Goal: Task Accomplishment & Management: Manage account settings

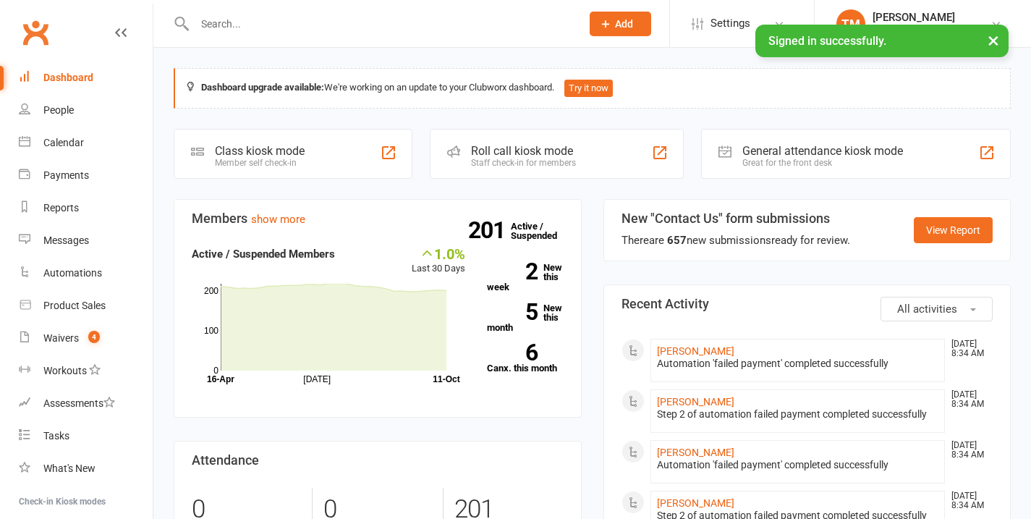
click at [268, 41] on div at bounding box center [372, 23] width 397 height 47
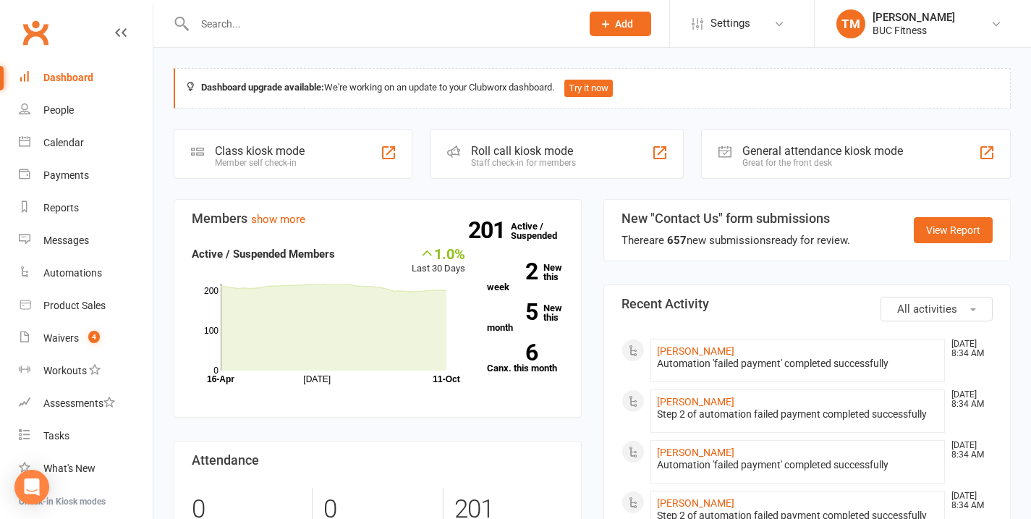
click at [235, 28] on input "text" at bounding box center [380, 24] width 381 height 20
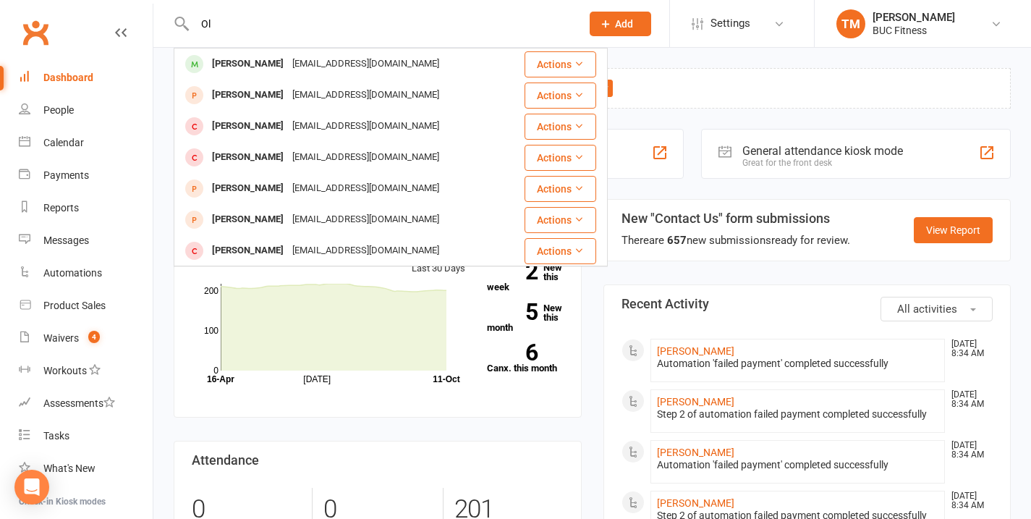
type input "O"
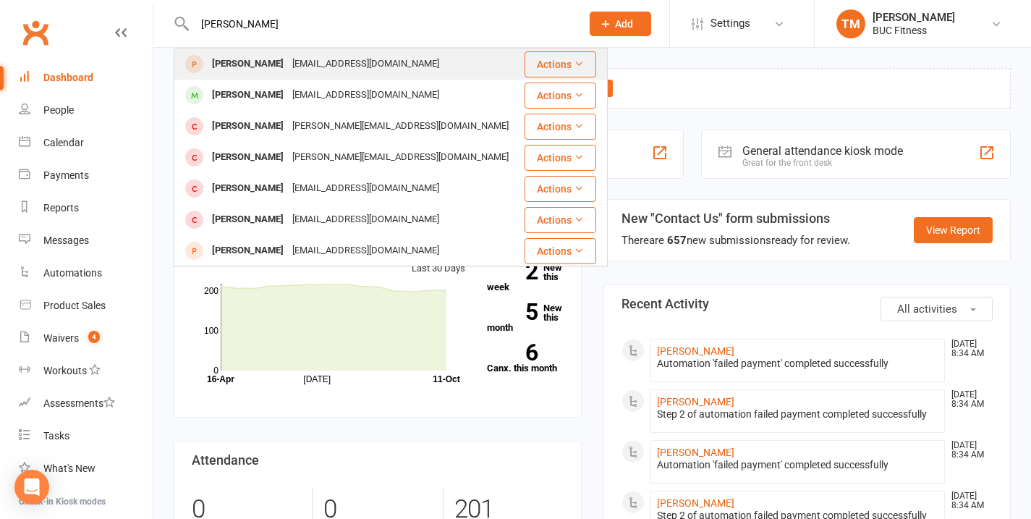
type input "[PERSON_NAME]"
click at [232, 68] on div "[PERSON_NAME]" at bounding box center [248, 64] width 80 height 21
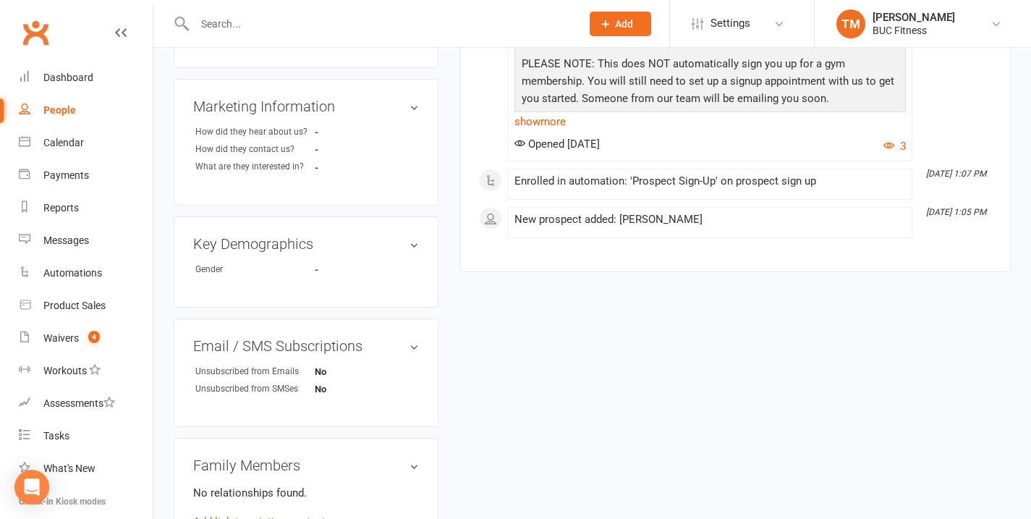
scroll to position [390, 0]
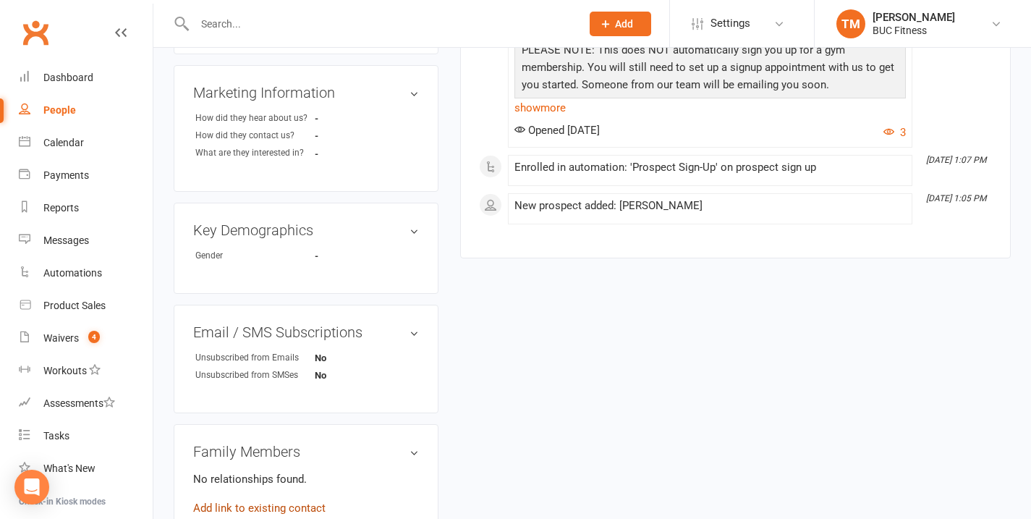
click at [285, 506] on link "Add link to existing contact" at bounding box center [259, 507] width 132 height 17
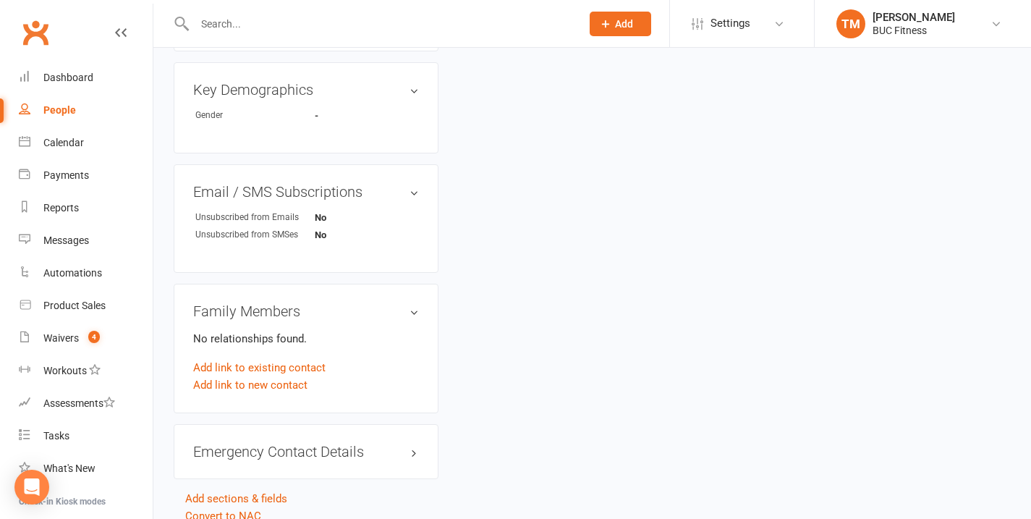
scroll to position [604, 0]
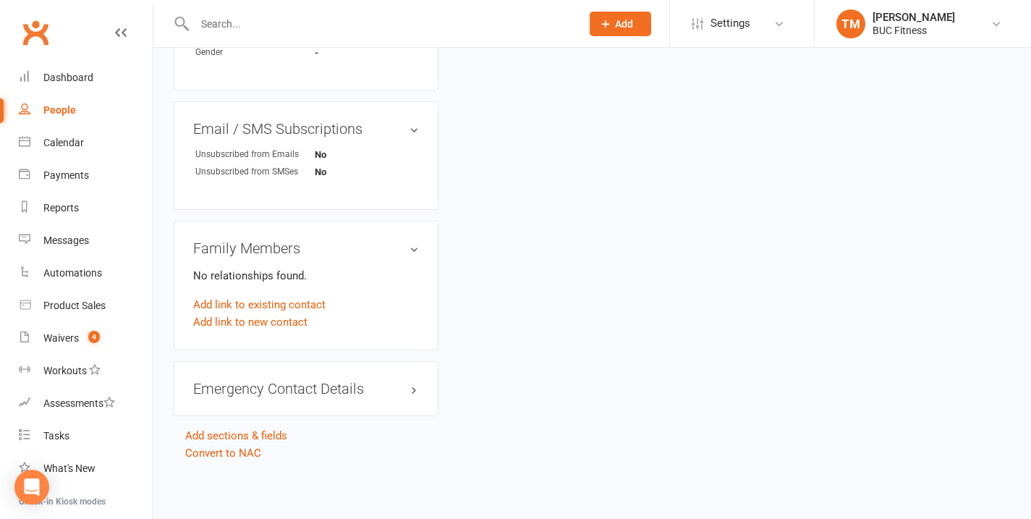
click at [360, 384] on div "Emergency Contact Details edit" at bounding box center [306, 388] width 265 height 55
click at [391, 382] on link "edit" at bounding box center [392, 388] width 17 height 12
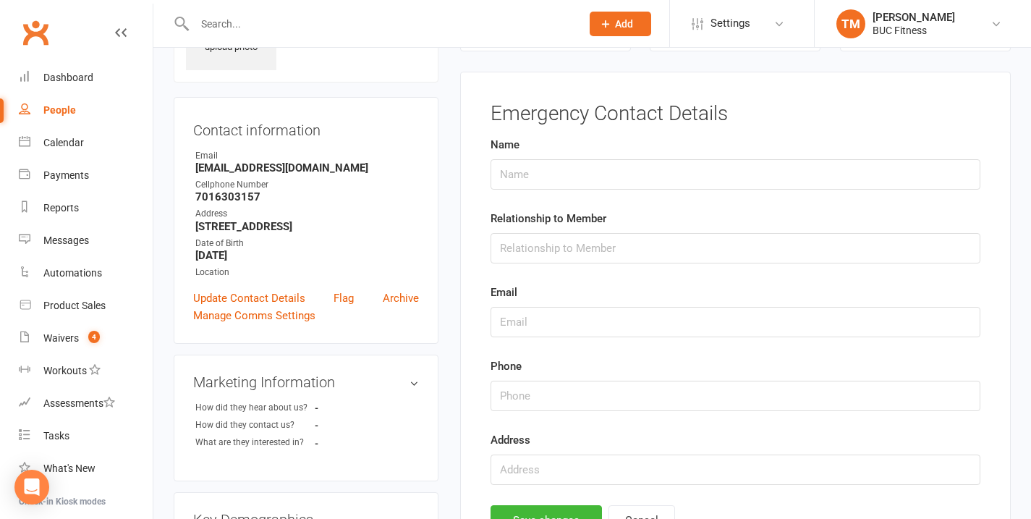
scroll to position [99, 0]
type input "[PERSON_NAME]"
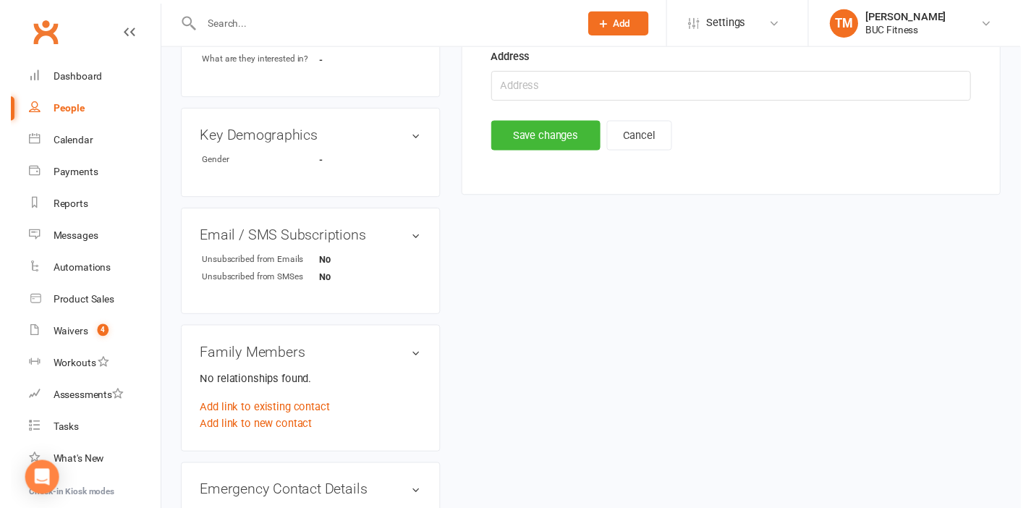
scroll to position [360, 0]
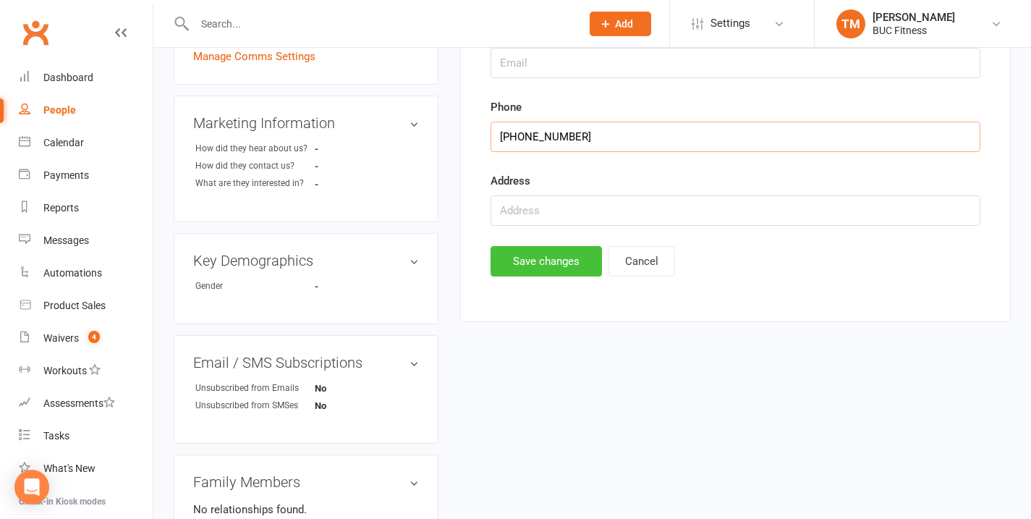
type input "[PHONE_NUMBER]"
click at [553, 275] on button "Save changes" at bounding box center [546, 261] width 111 height 30
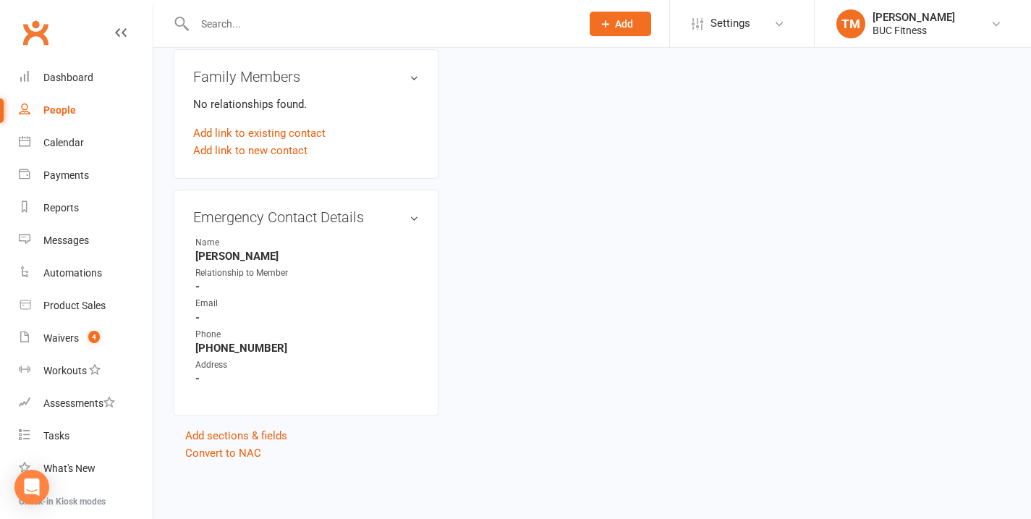
scroll to position [0, 0]
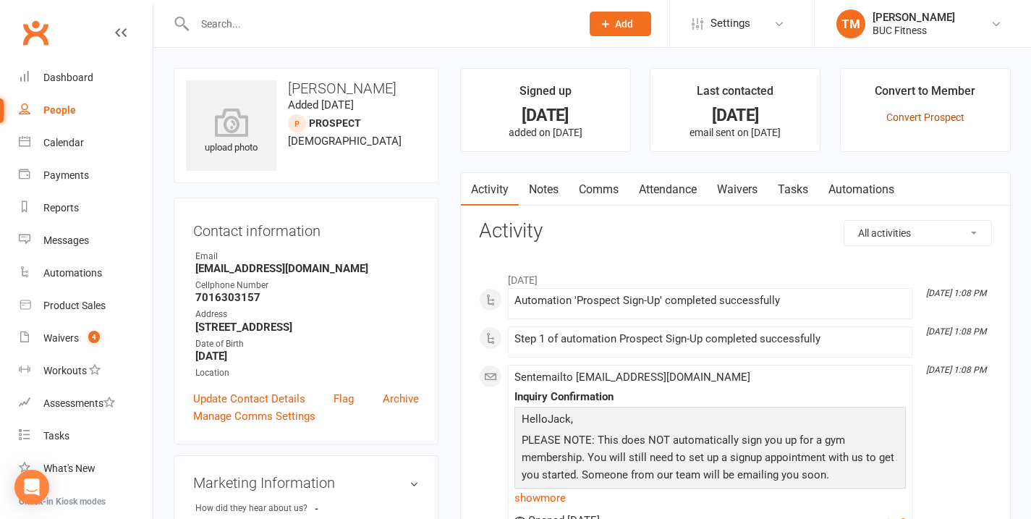
click at [914, 114] on link "Convert Prospect" at bounding box center [925, 117] width 78 height 12
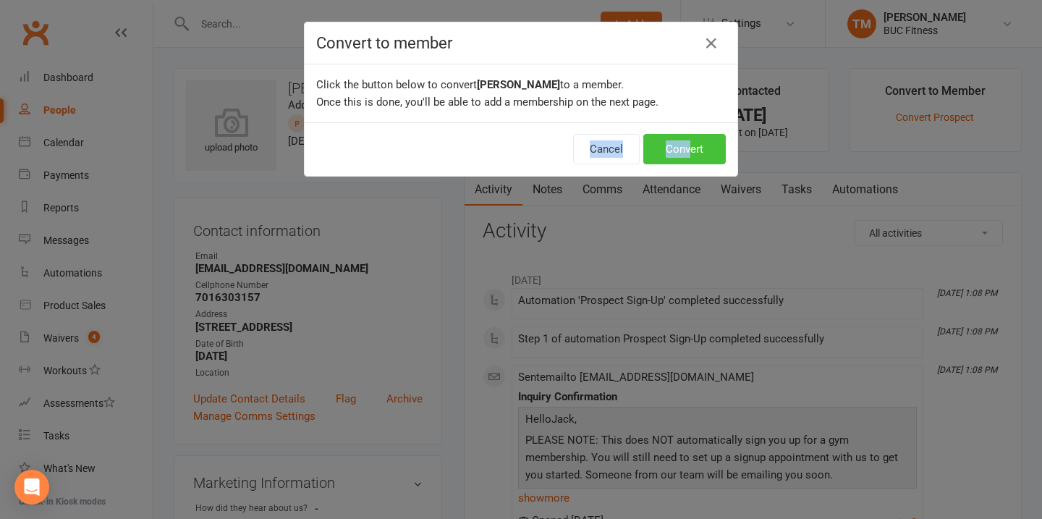
drag, startPoint x: 687, startPoint y: 135, endPoint x: 687, endPoint y: 143, distance: 8.7
click at [687, 143] on div "Convert to member Click the button below to convert [PERSON_NAME] to a member. …" at bounding box center [521, 99] width 434 height 155
click at [684, 155] on button "Convert" at bounding box center [684, 149] width 82 height 30
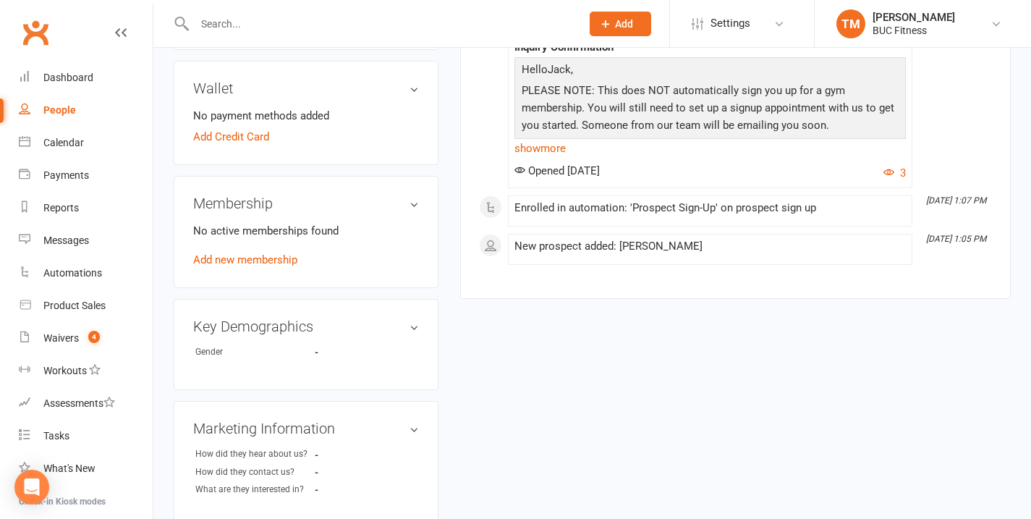
scroll to position [395, 0]
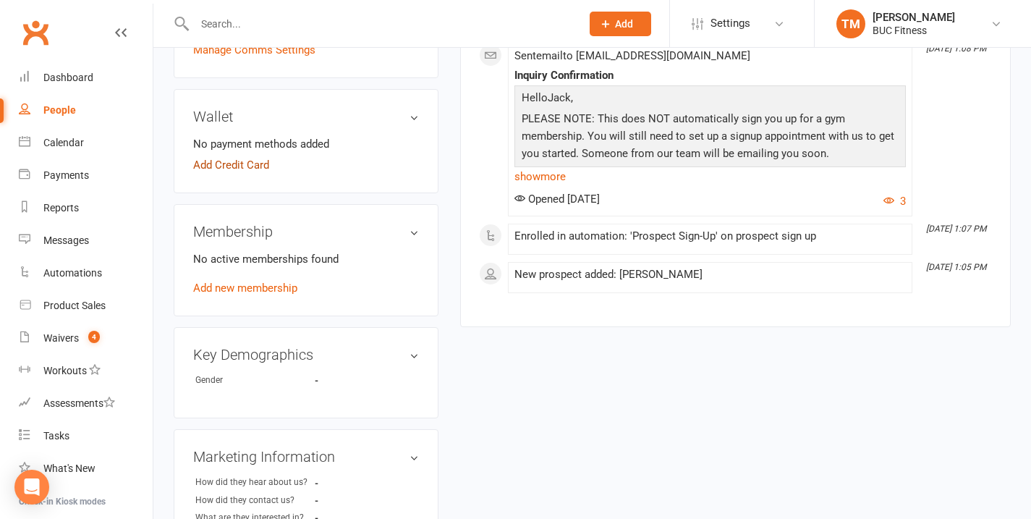
click at [251, 166] on link "Add Credit Card" at bounding box center [231, 164] width 76 height 17
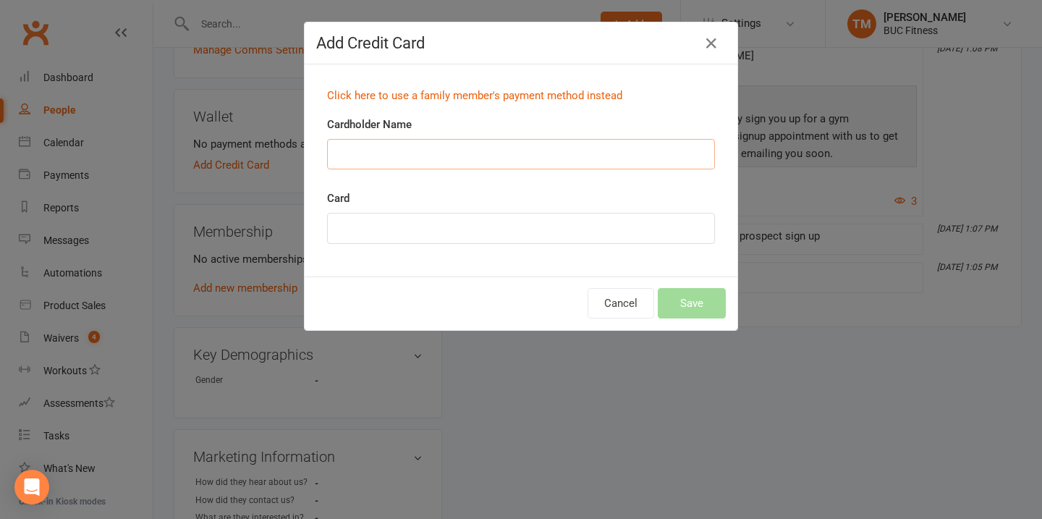
click at [376, 143] on input "Cardholder Name" at bounding box center [521, 154] width 388 height 30
type input "[PERSON_NAME] [PERSON_NAME]"
click at [681, 294] on button "Save" at bounding box center [692, 303] width 68 height 30
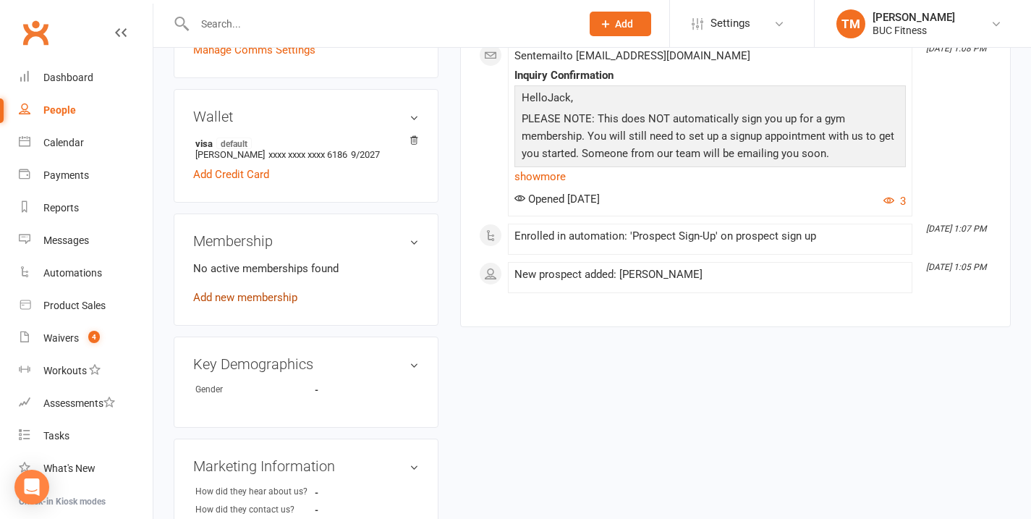
click at [260, 302] on link "Add new membership" at bounding box center [245, 297] width 104 height 13
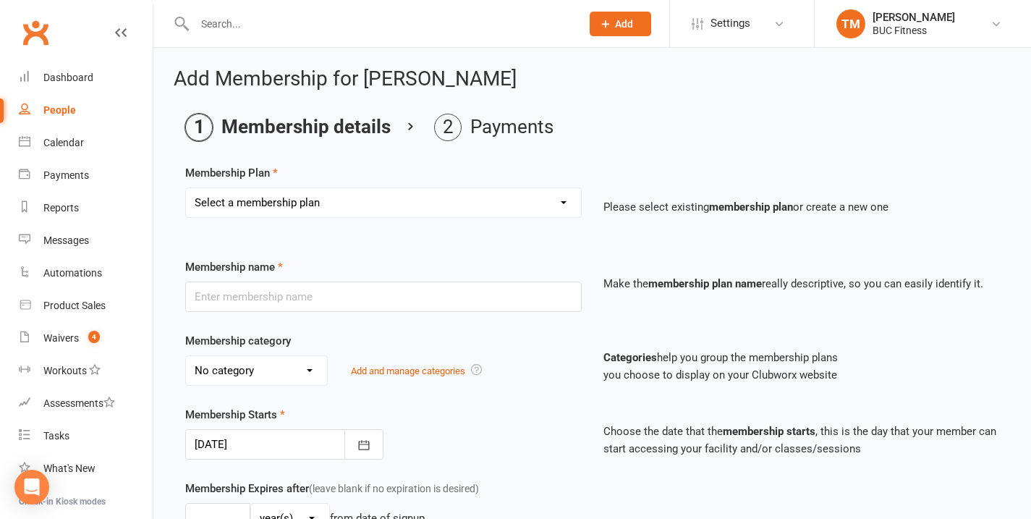
select select "1"
type input "Single Membership # (Plus Tax)"
select select "6"
type input "0"
select select "2"
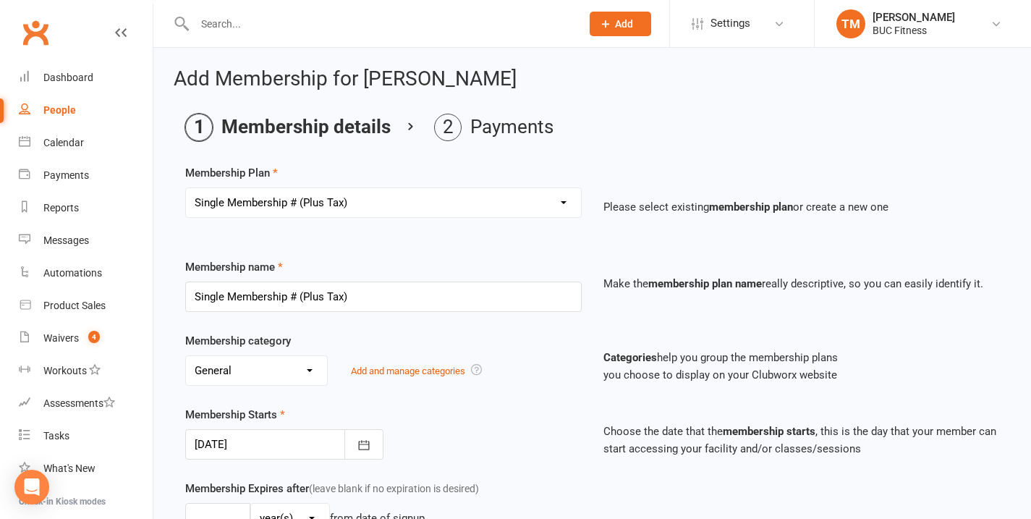
type input "0"
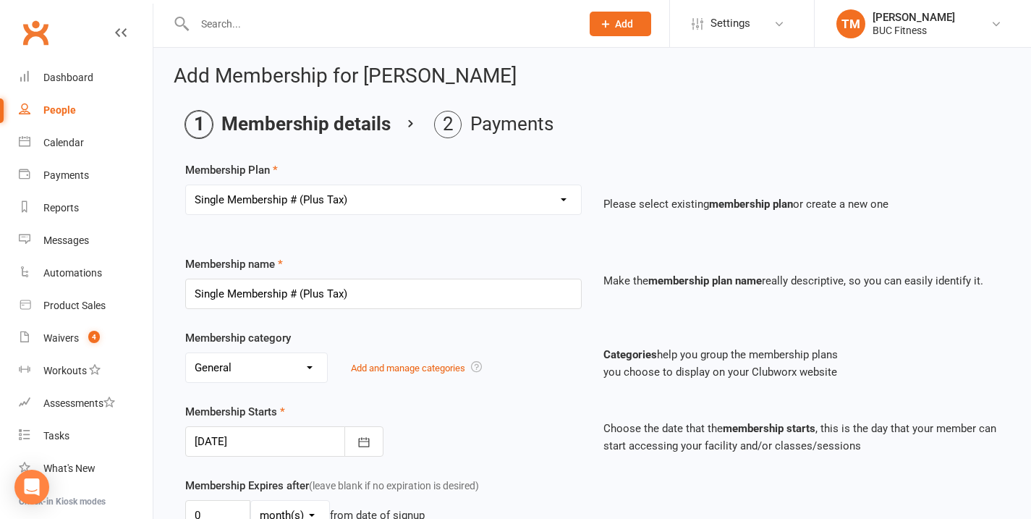
select select "9"
type input "Bville - One Person - $/Plus Tax"
select select "2"
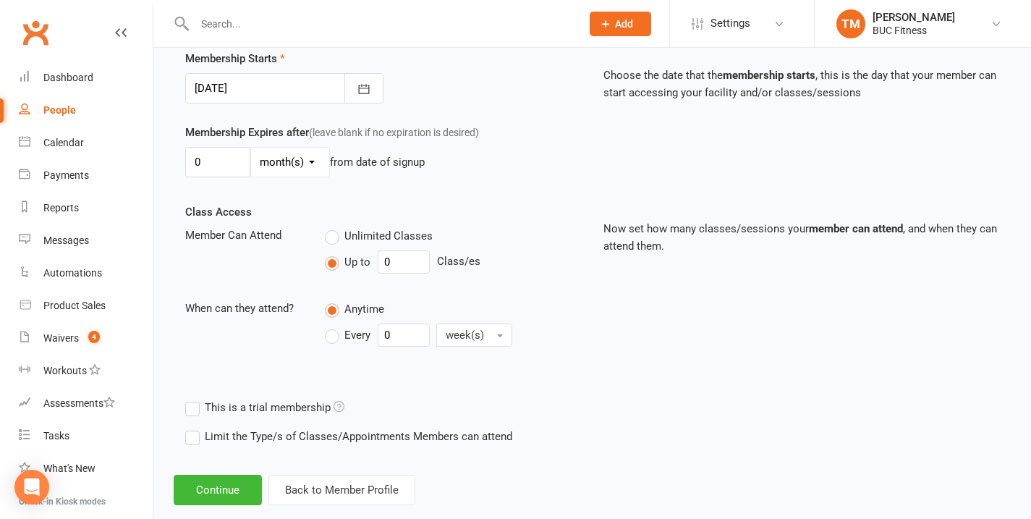
scroll to position [395, 0]
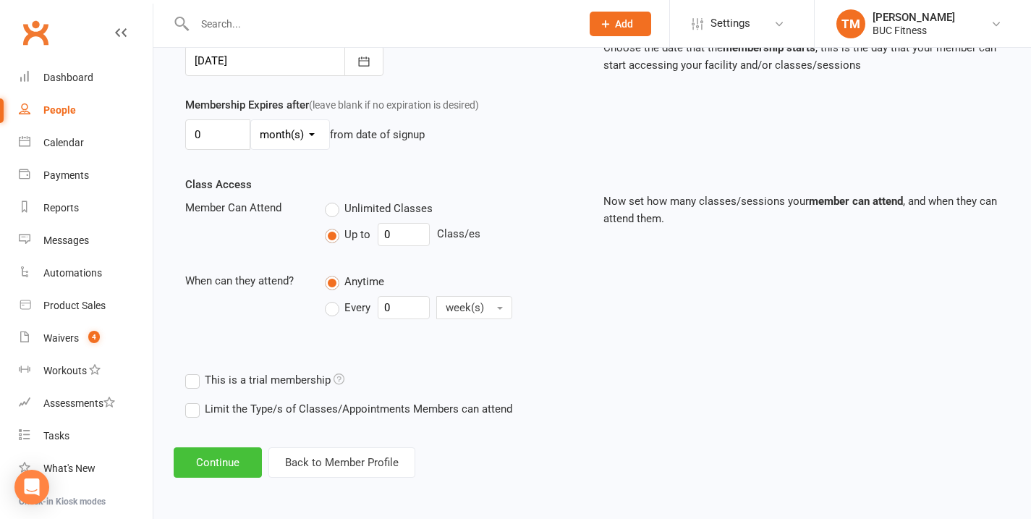
click at [221, 447] on button "Continue" at bounding box center [218, 462] width 88 height 30
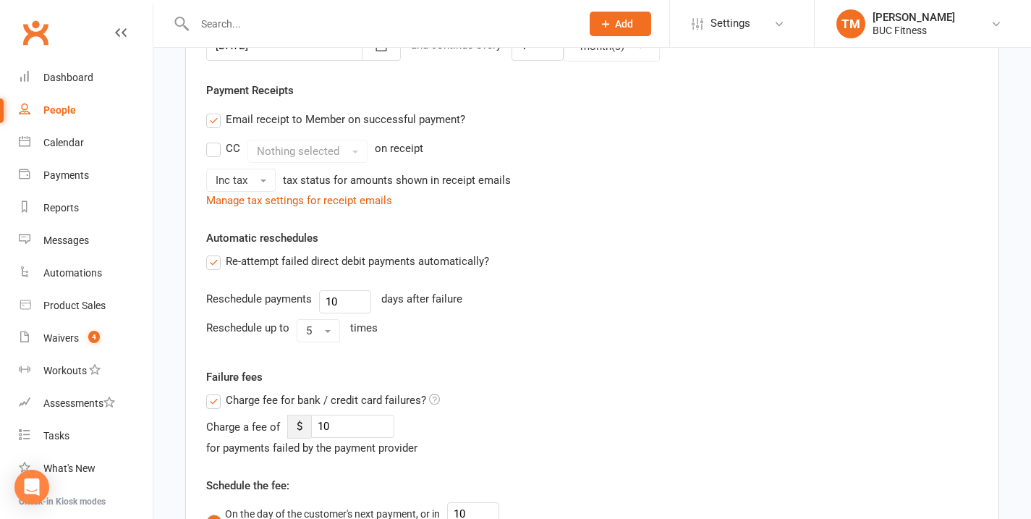
scroll to position [0, 0]
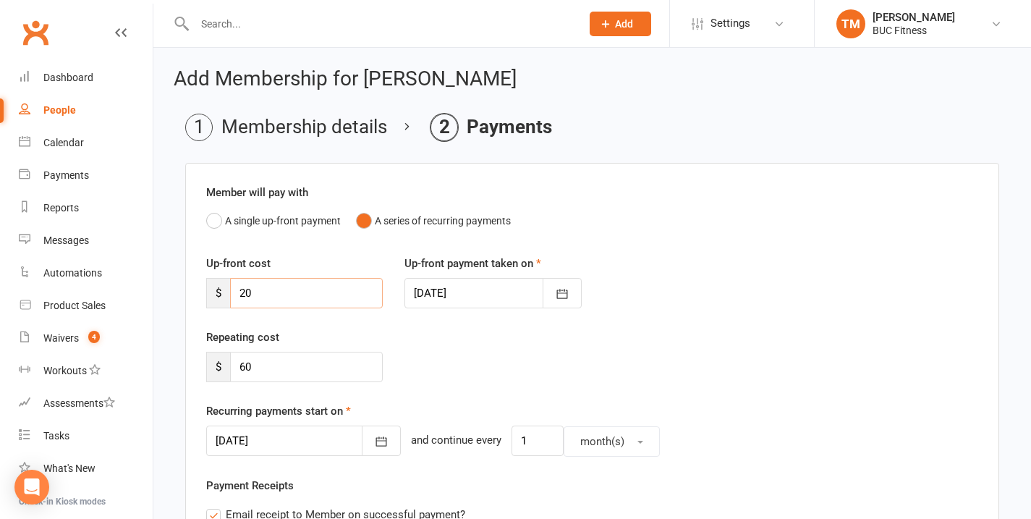
drag, startPoint x: 321, startPoint y: 289, endPoint x: 237, endPoint y: 293, distance: 84.7
click at [237, 293] on input "20" at bounding box center [306, 293] width 153 height 30
type input "0"
drag, startPoint x: 268, startPoint y: 370, endPoint x: 240, endPoint y: 364, distance: 28.1
click at [240, 364] on input "60" at bounding box center [306, 367] width 153 height 30
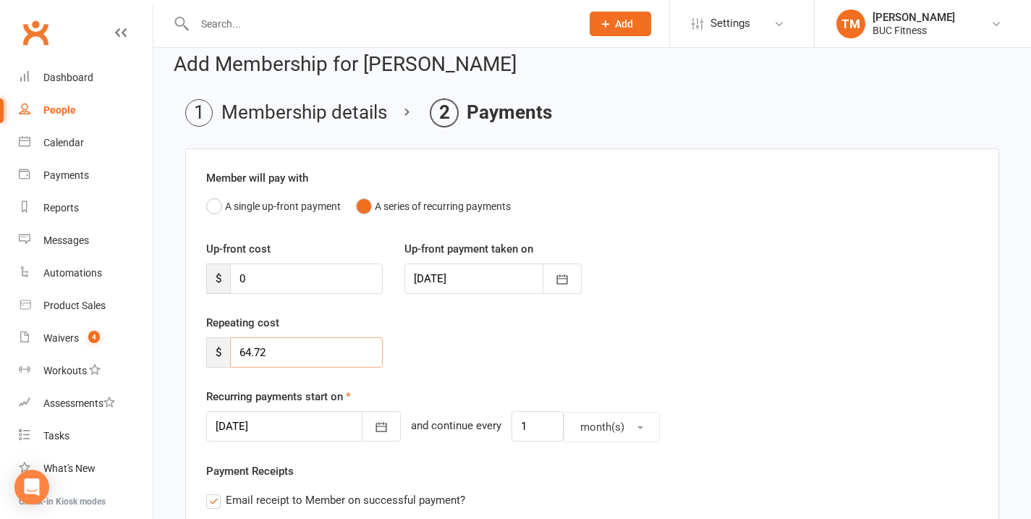
scroll to position [86, 0]
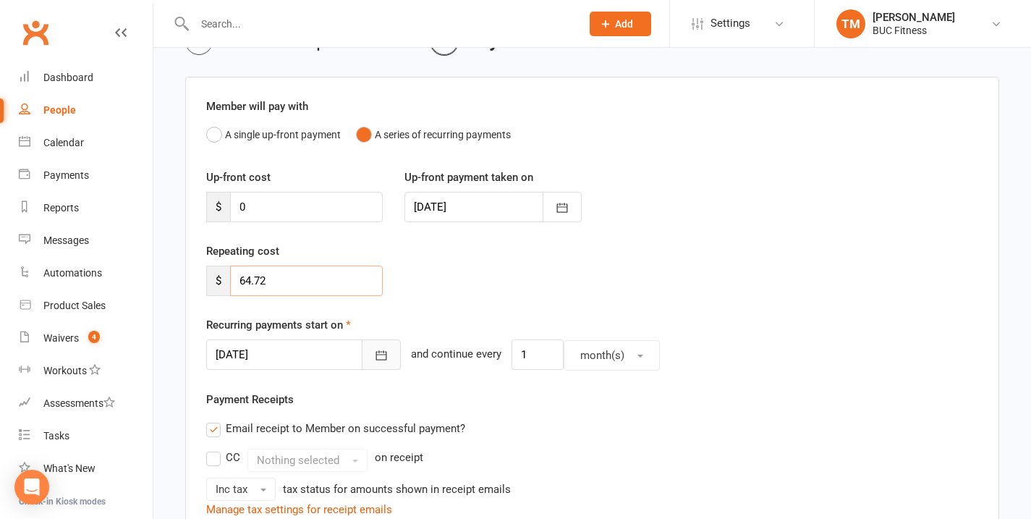
type input "64.72"
click at [375, 359] on icon "button" at bounding box center [381, 355] width 14 height 14
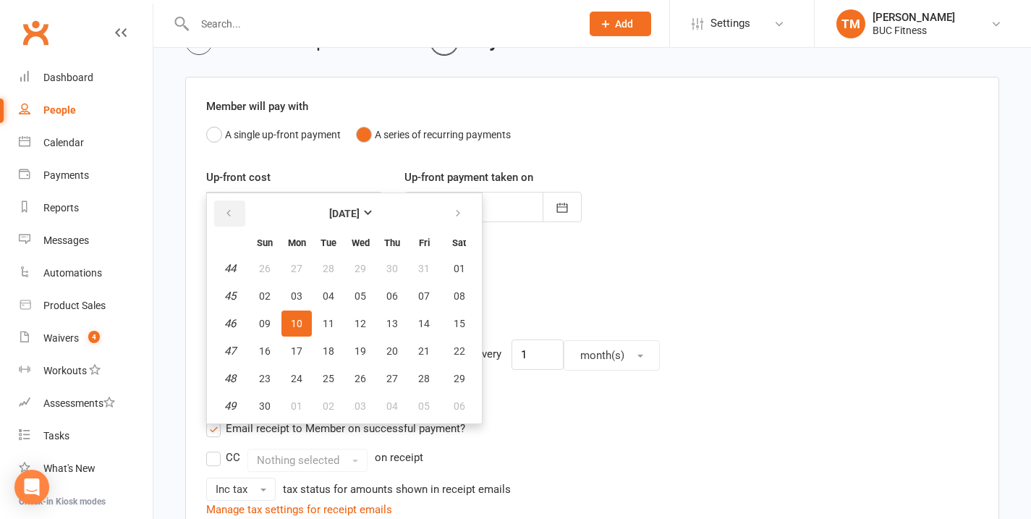
click at [228, 210] on icon "button" at bounding box center [229, 214] width 10 height 12
click at [262, 324] on span "12" at bounding box center [265, 324] width 12 height 12
type input "[DATE]"
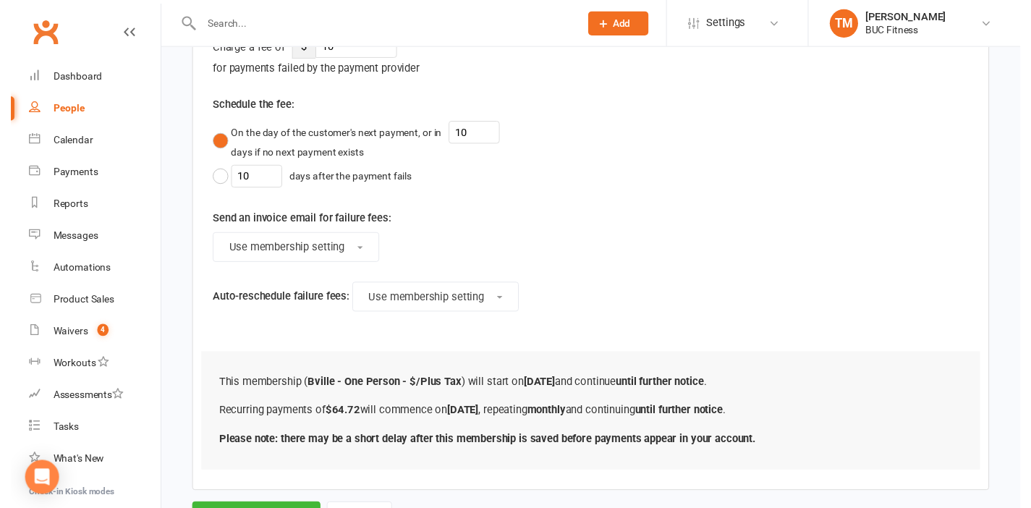
scroll to position [810, 0]
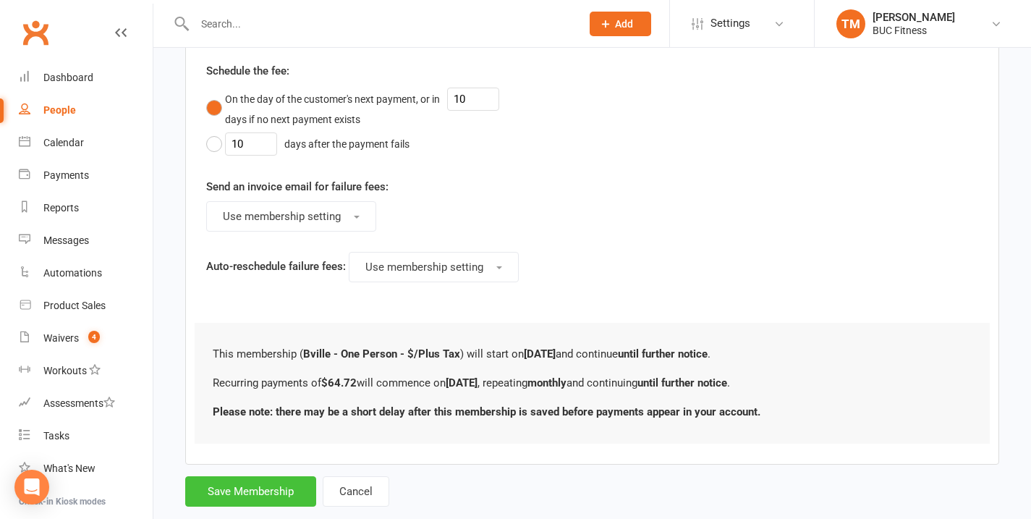
click at [257, 485] on button "Save Membership" at bounding box center [250, 491] width 131 height 30
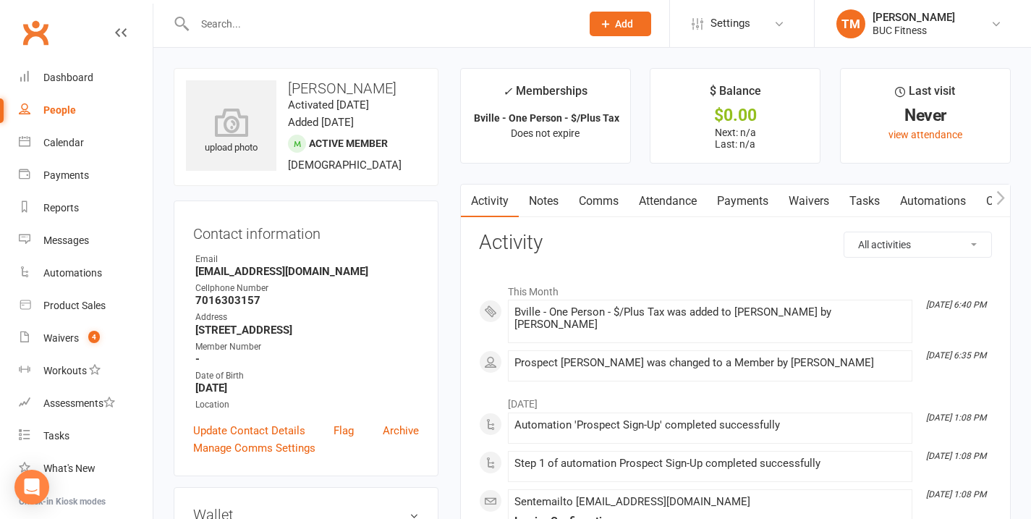
click at [543, 201] on link "Notes" at bounding box center [544, 200] width 50 height 33
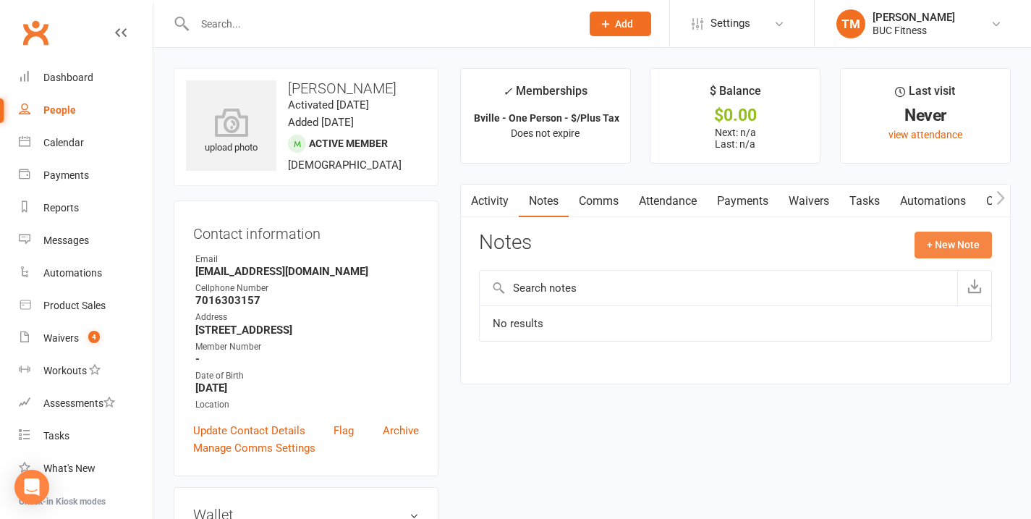
click at [962, 256] on button "+ New Note" at bounding box center [952, 245] width 77 height 26
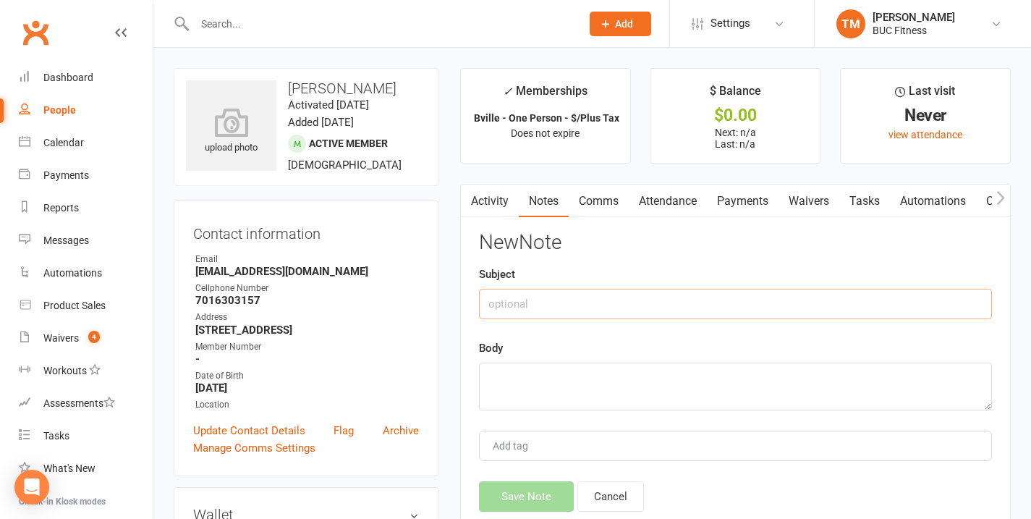
click at [512, 293] on input "text" at bounding box center [735, 304] width 513 height 30
click at [501, 297] on input "Burnsville Mailer - Free Enrollment applied" at bounding box center [735, 304] width 513 height 30
click at [501, 298] on input "Burnsville Mailer - Free Enrollment applied" at bounding box center [735, 304] width 513 height 30
click at [498, 307] on input "Burnsville Mailer - Free Enrollment applied" at bounding box center [735, 304] width 513 height 30
click at [513, 305] on input "Barnsville Mailer - Free Enrollment applied" at bounding box center [735, 304] width 513 height 30
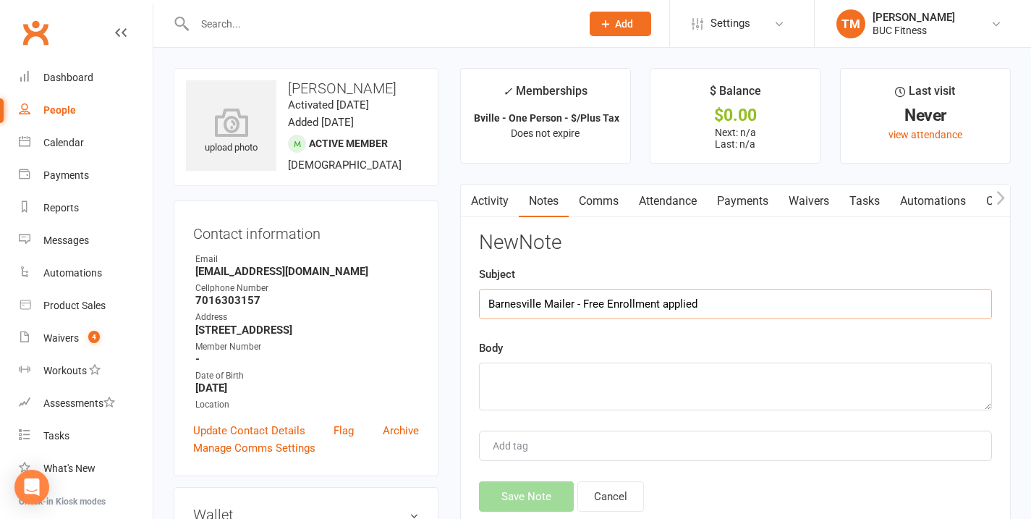
drag, startPoint x: 711, startPoint y: 305, endPoint x: 464, endPoint y: 300, distance: 246.8
click at [464, 300] on div "Activity Notes Comms Attendance Payments Waivers Tasks Automations Credit balan…" at bounding box center [735, 369] width 551 height 371
type input "Barnesville Mailer - Free Enrollment applied"
click at [503, 368] on textarea at bounding box center [735, 386] width 513 height 48
paste textarea "Barnesville Mailer - Free Enrollment applied"
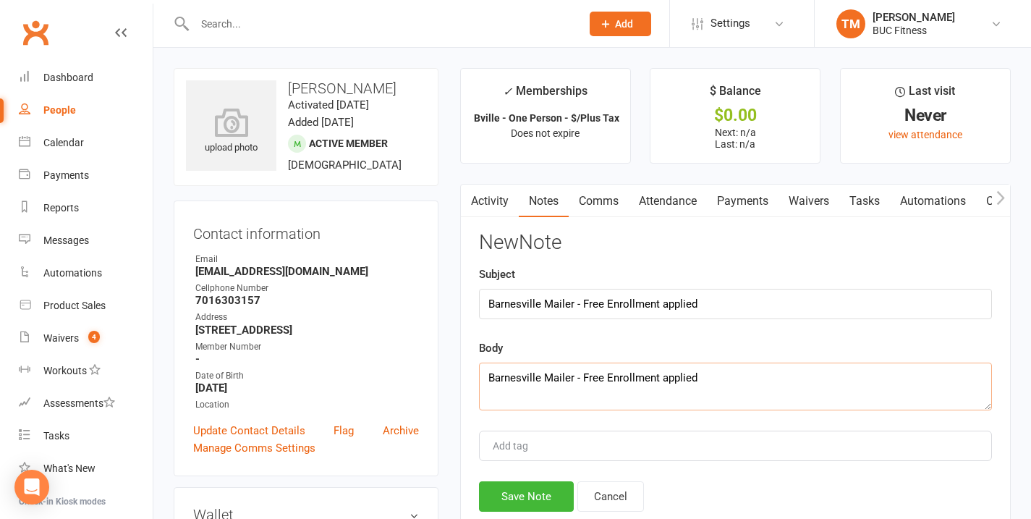
click at [574, 381] on textarea "Barnesville Mailer - Free Enrollment applied" at bounding box center [735, 386] width 513 height 48
drag, startPoint x: 746, startPoint y: 370, endPoint x: 517, endPoint y: 356, distance: 229.0
click at [517, 353] on div "Body Barnesville Mailer Coupon - Free Enrollment applied" at bounding box center [735, 374] width 513 height 71
type textarea "Barnesville Mailer Coupon - Free Enrollment applied"
click at [526, 507] on button "Save Note" at bounding box center [526, 496] width 95 height 30
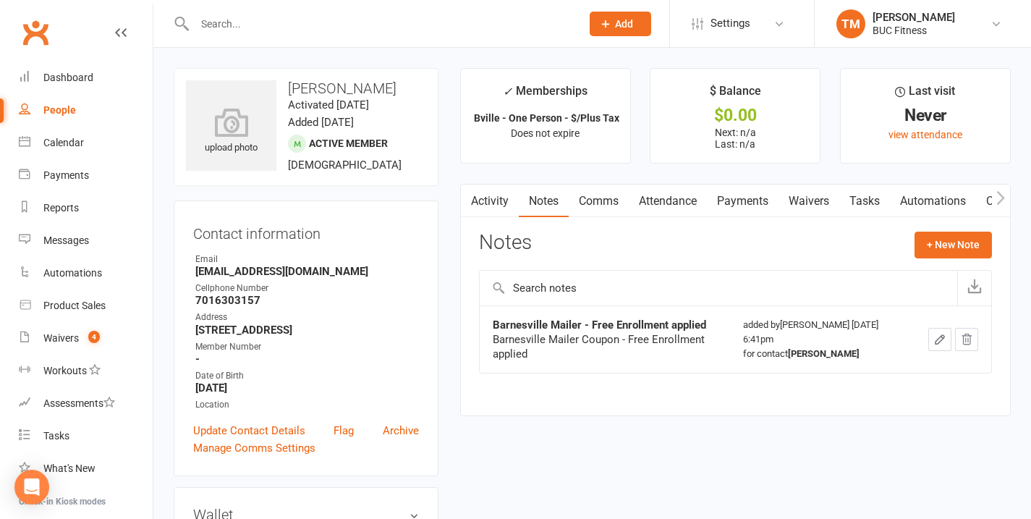
click at [218, 33] on input "text" at bounding box center [380, 24] width 381 height 20
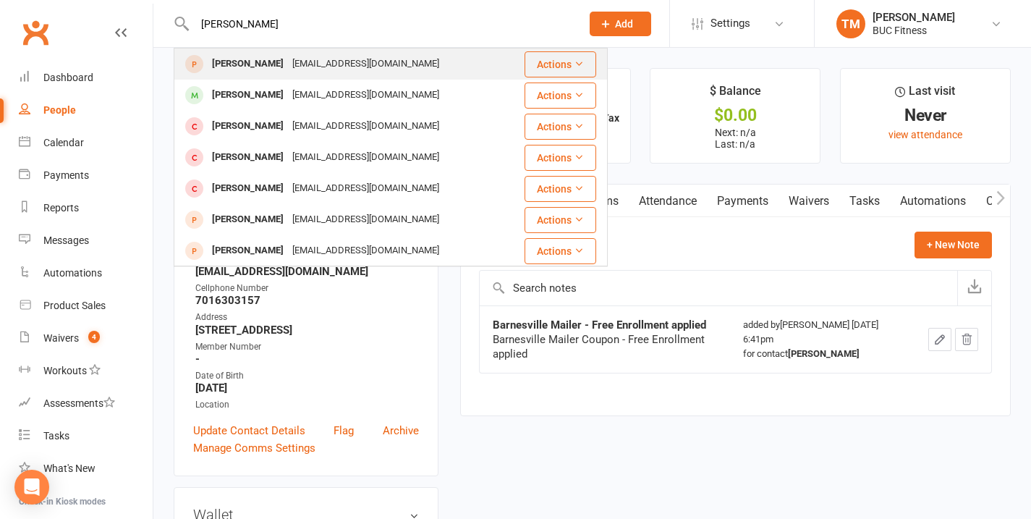
type input "[PERSON_NAME]"
click at [336, 69] on div "[EMAIL_ADDRESS][DOMAIN_NAME]" at bounding box center [366, 64] width 156 height 21
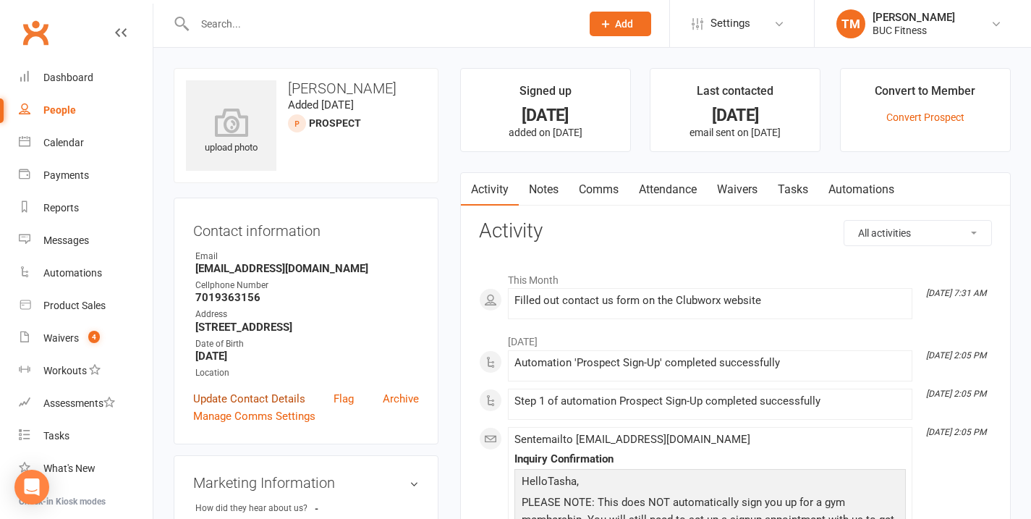
click at [255, 399] on link "Update Contact Details" at bounding box center [249, 398] width 112 height 17
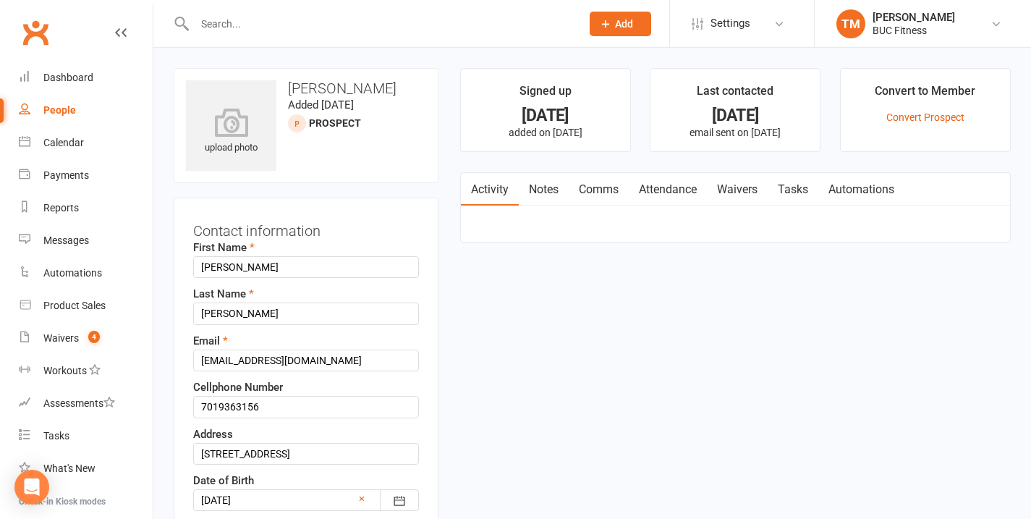
scroll to position [68, 0]
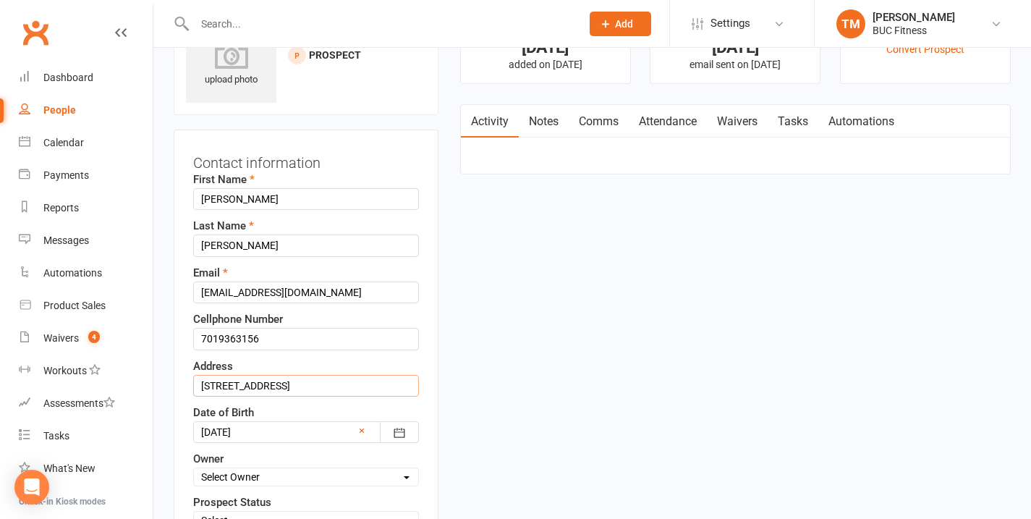
drag, startPoint x: 268, startPoint y: 391, endPoint x: 240, endPoint y: 390, distance: 28.2
click at [240, 390] on input "[STREET_ADDRESS]" at bounding box center [306, 386] width 226 height 22
click at [239, 388] on input "[STREET_ADDRESS]" at bounding box center [306, 386] width 226 height 22
drag, startPoint x: 272, startPoint y: 381, endPoint x: 250, endPoint y: 388, distance: 22.9
click at [250, 388] on input "[STREET_ADDRESS]" at bounding box center [306, 386] width 226 height 22
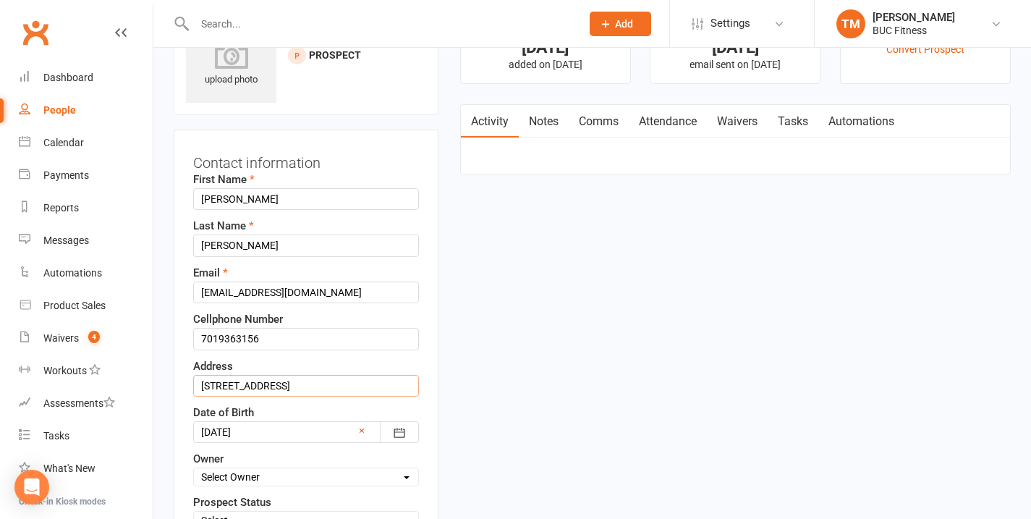
type input "[STREET_ADDRESS]"
click at [321, 436] on div at bounding box center [306, 432] width 226 height 22
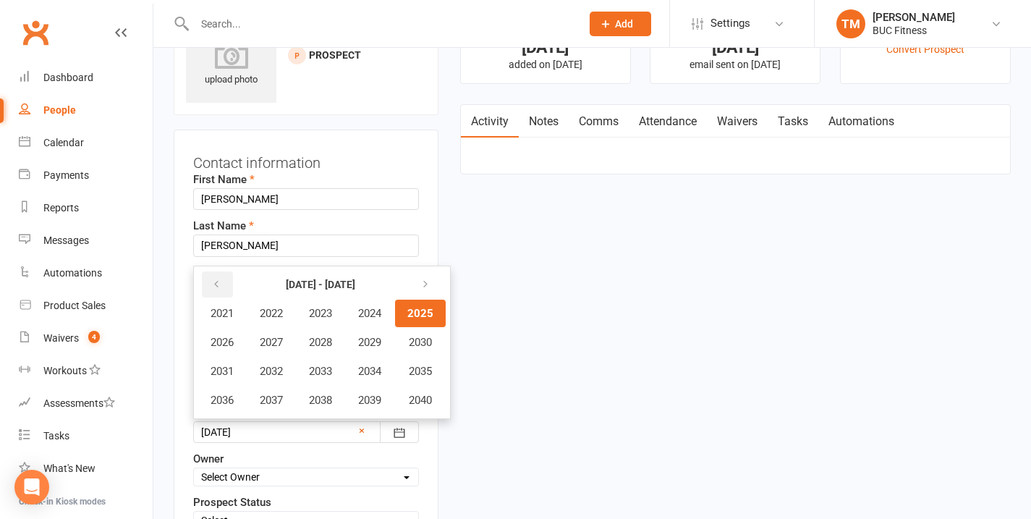
click at [212, 276] on button "button" at bounding box center [217, 284] width 31 height 26
click at [225, 375] on span "1991" at bounding box center [222, 371] width 23 height 13
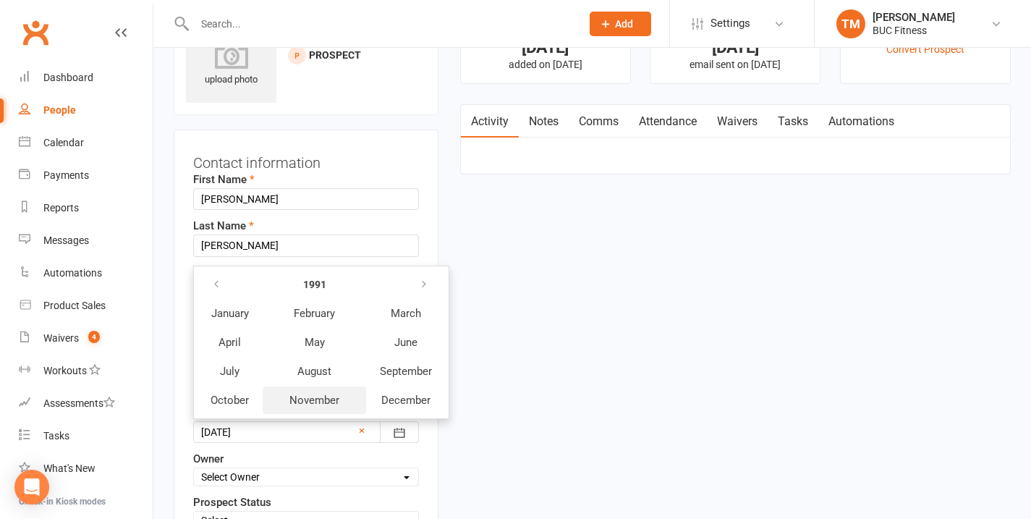
click at [313, 394] on button "November" at bounding box center [314, 399] width 103 height 27
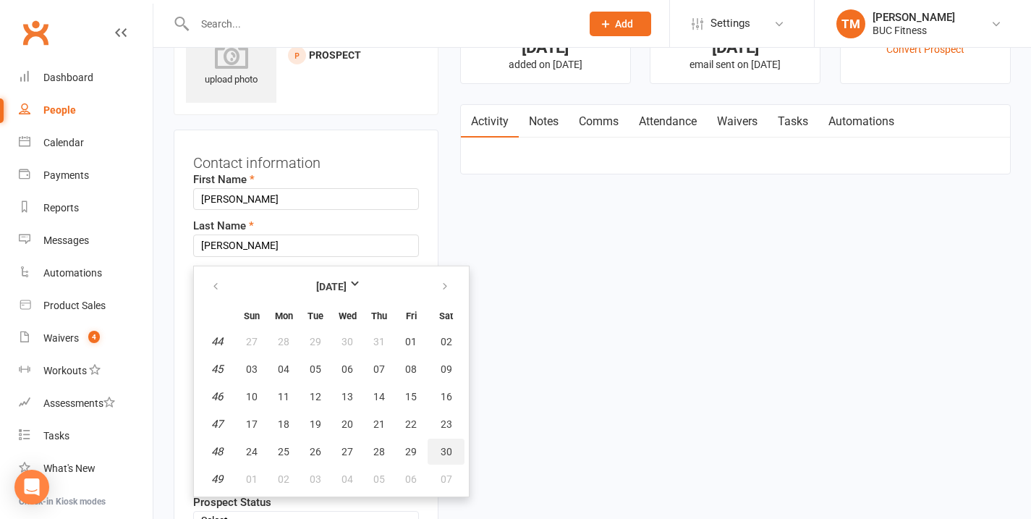
click at [451, 454] on button "30" at bounding box center [446, 451] width 37 height 26
type input "[DATE]"
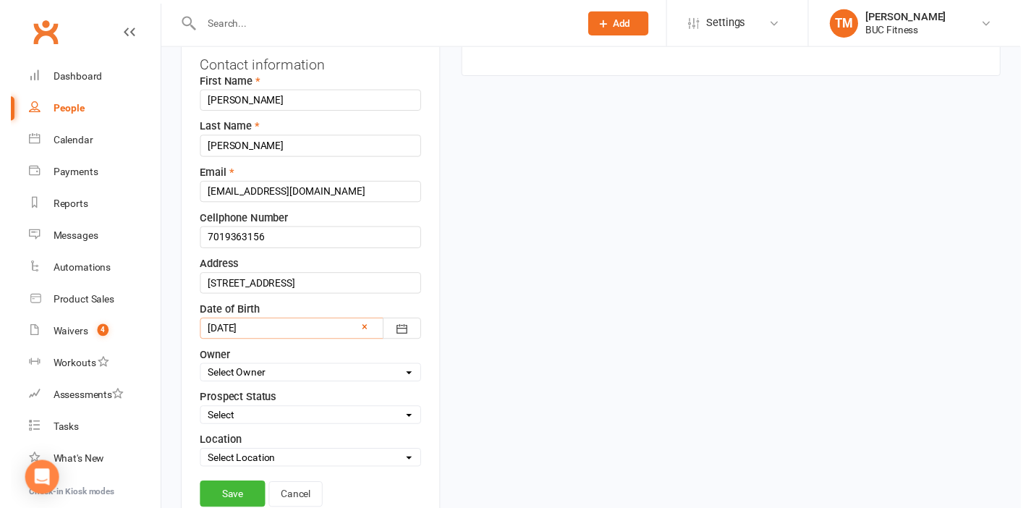
scroll to position [206, 0]
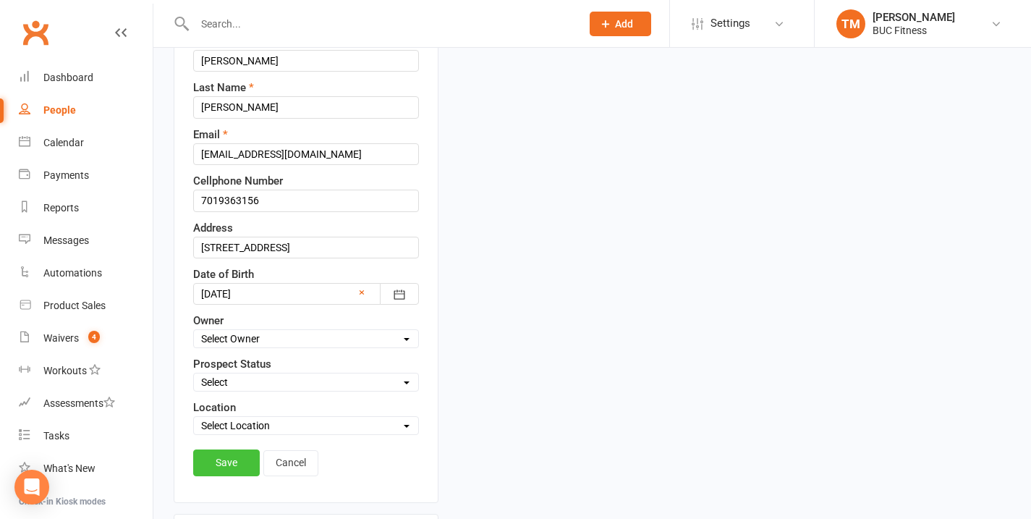
click at [198, 451] on link "Save" at bounding box center [226, 462] width 67 height 26
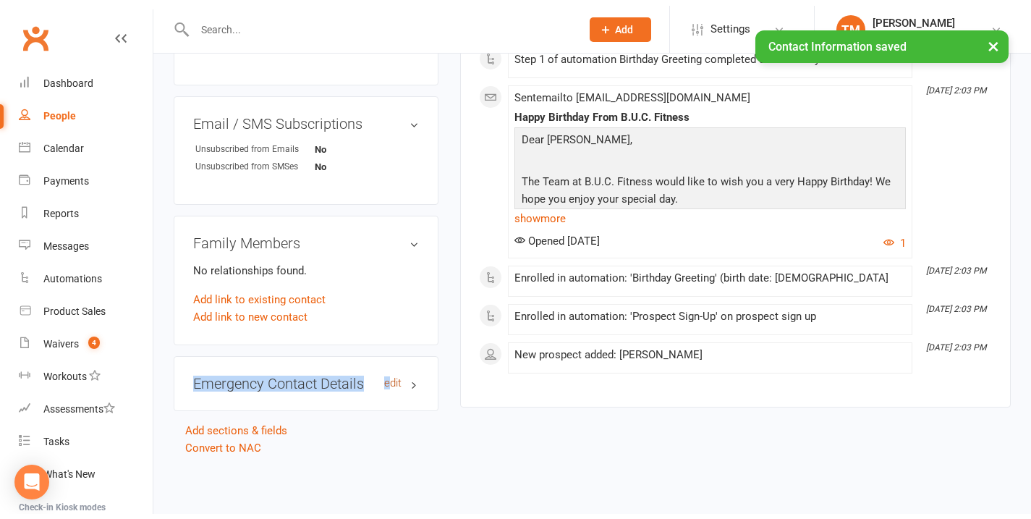
scroll to position [604, 0]
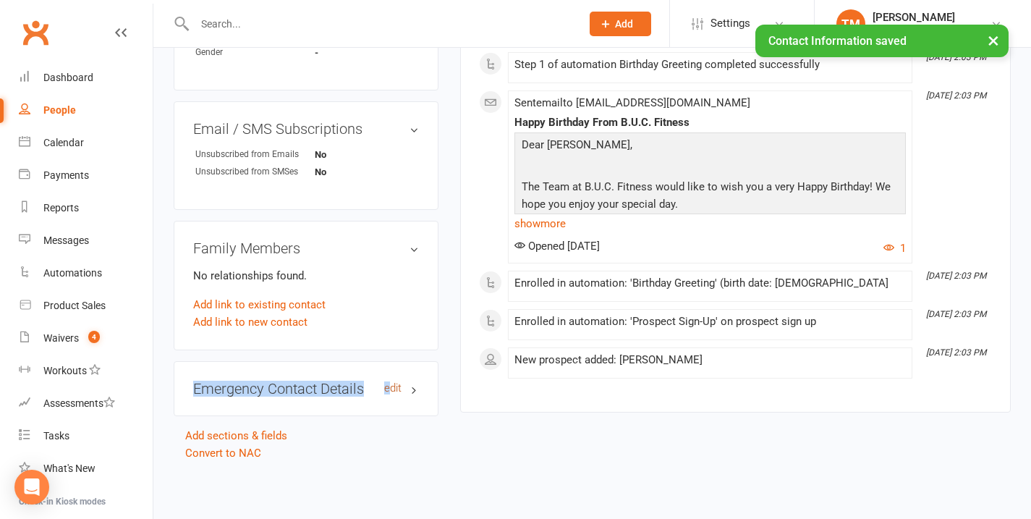
click at [390, 365] on div "Emergency Contact Details edit" at bounding box center [306, 388] width 265 height 55
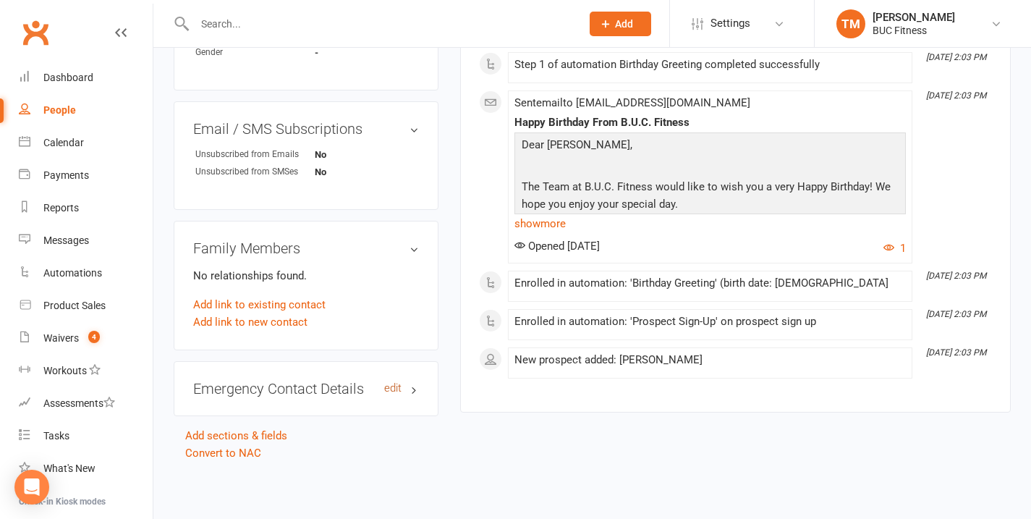
click at [390, 382] on link "edit" at bounding box center [392, 388] width 17 height 12
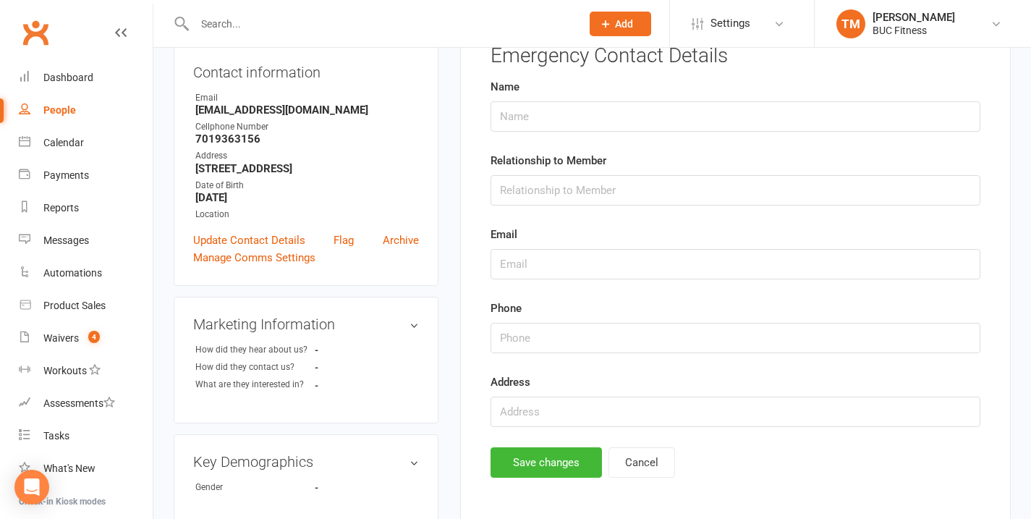
scroll to position [99, 0]
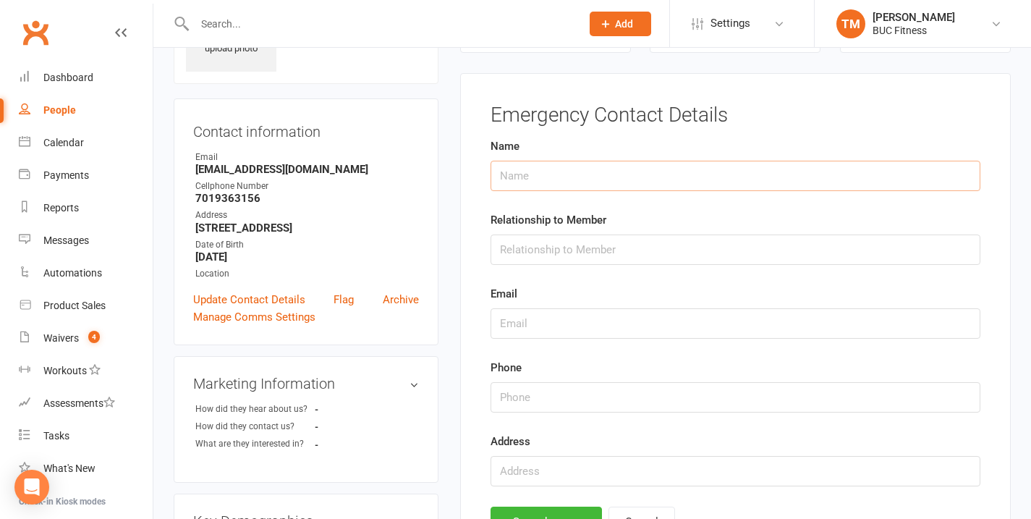
type input "T"
type input "[PERSON_NAME]"
type input "Husband"
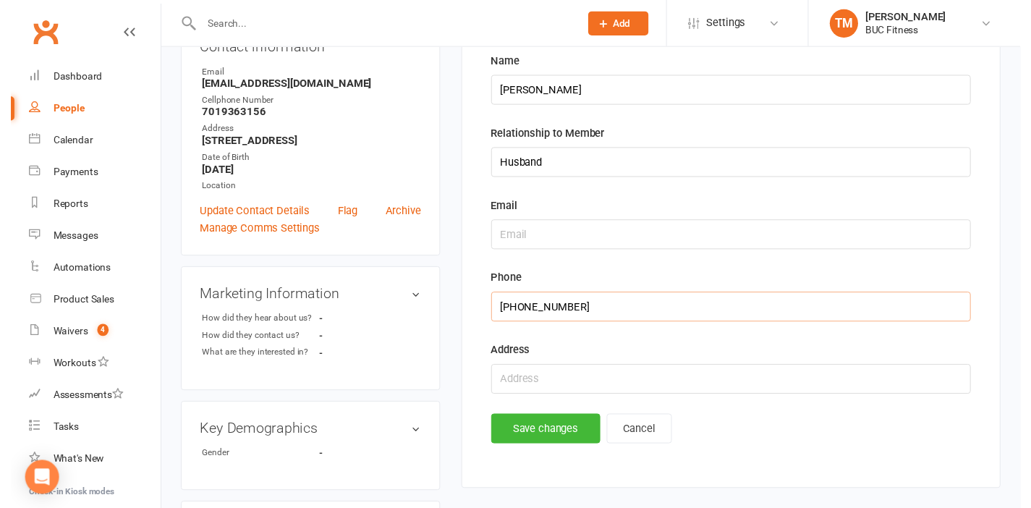
scroll to position [247, 0]
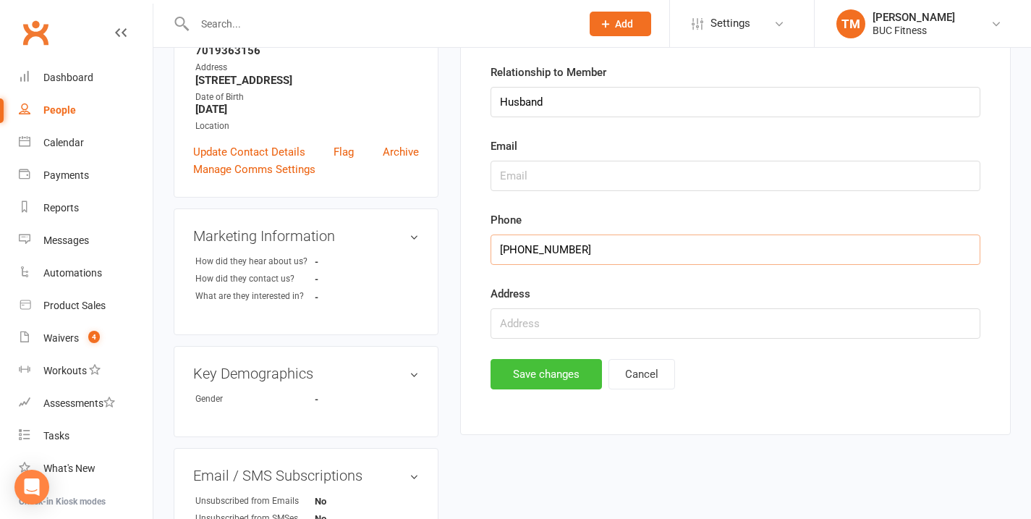
type input "[PHONE_NUMBER]"
click at [537, 369] on button "Save changes" at bounding box center [546, 374] width 111 height 30
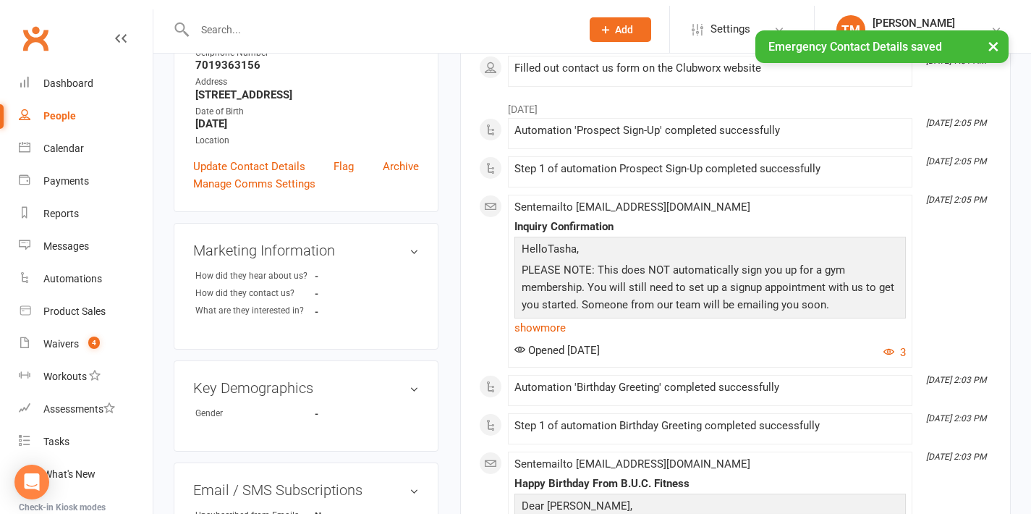
scroll to position [0, 0]
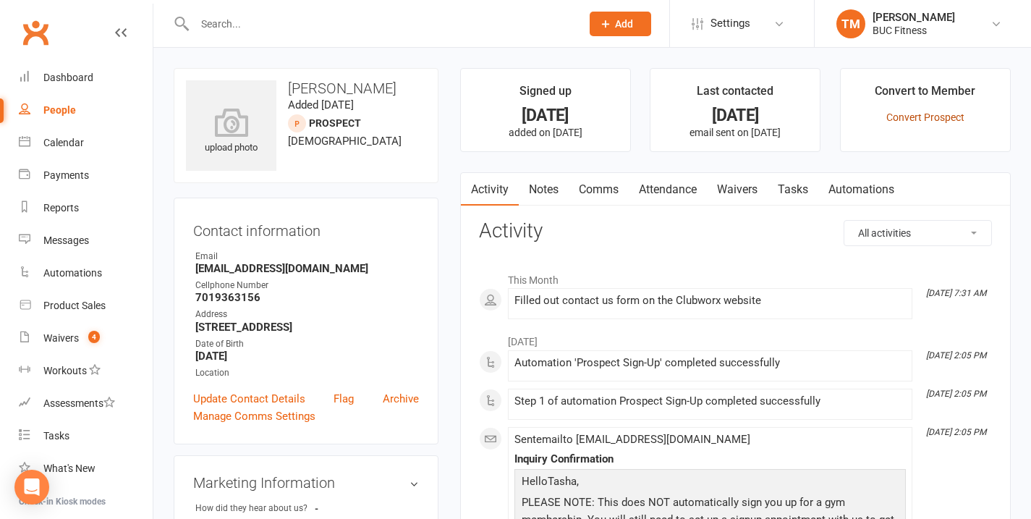
click at [923, 118] on link "Convert Prospect" at bounding box center [925, 117] width 78 height 12
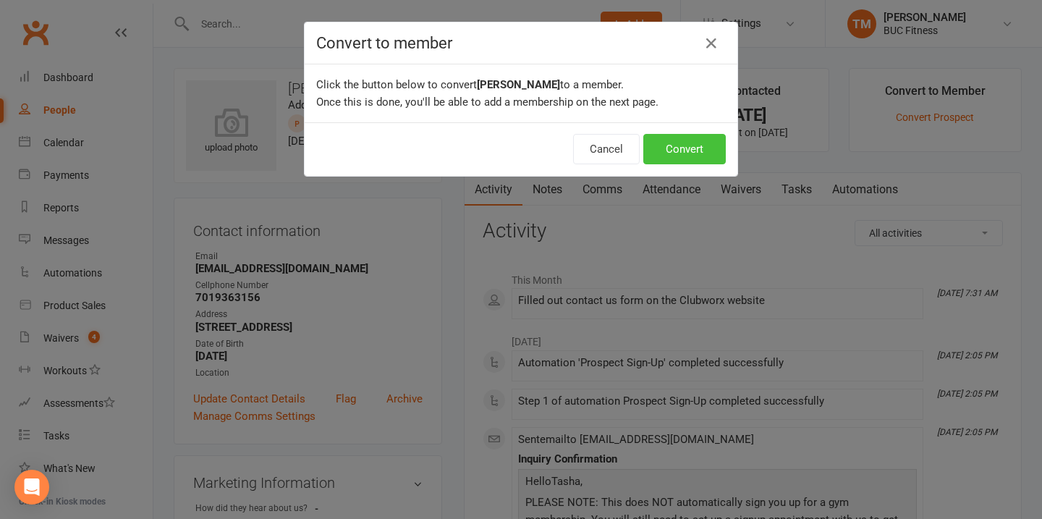
click at [713, 145] on button "Convert" at bounding box center [684, 149] width 82 height 30
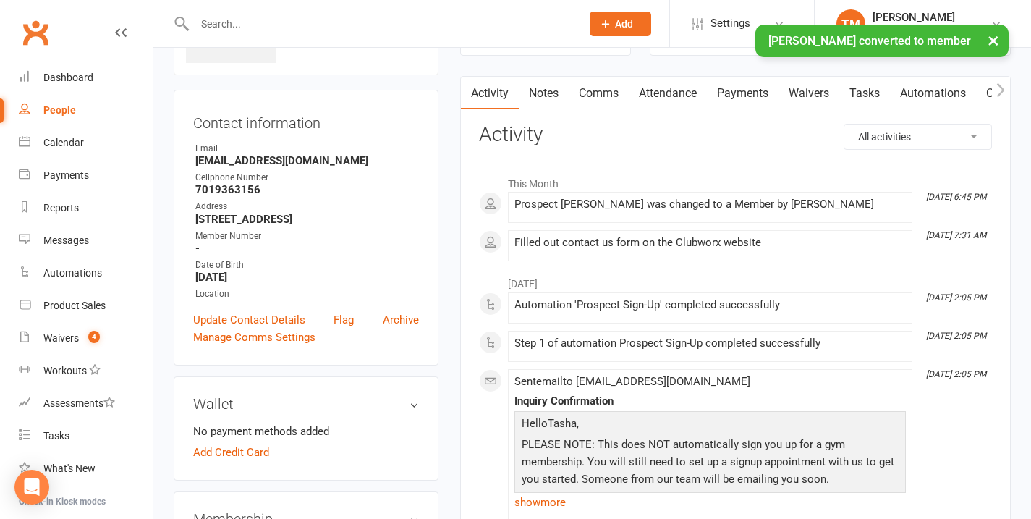
scroll to position [176, 0]
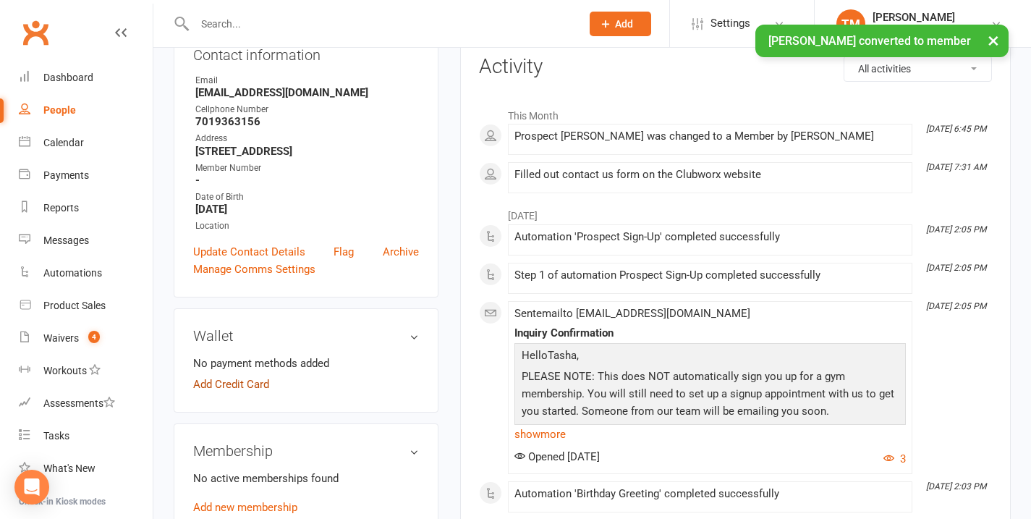
click at [223, 385] on link "Add Credit Card" at bounding box center [231, 383] width 76 height 17
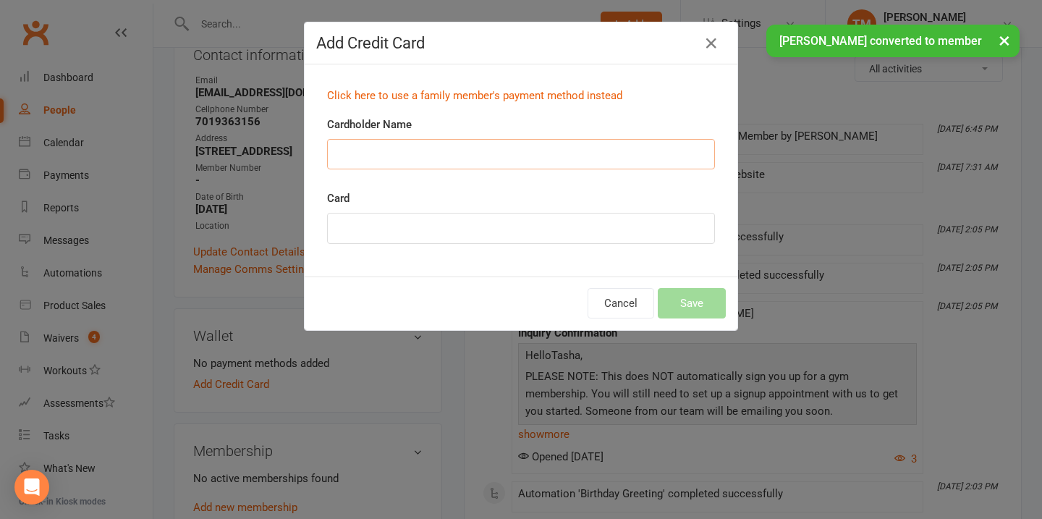
click at [381, 150] on input "Cardholder Name" at bounding box center [521, 154] width 388 height 30
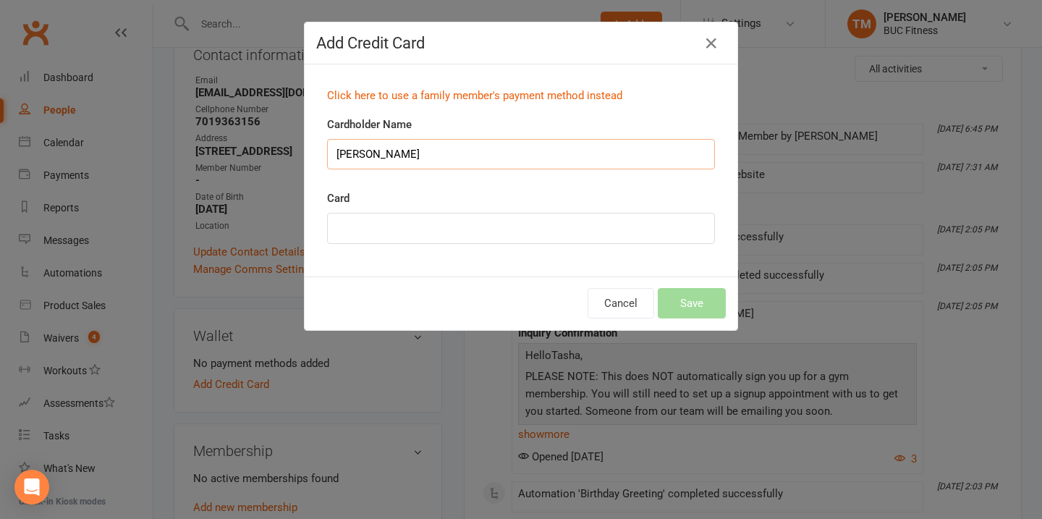
type input "[PERSON_NAME]"
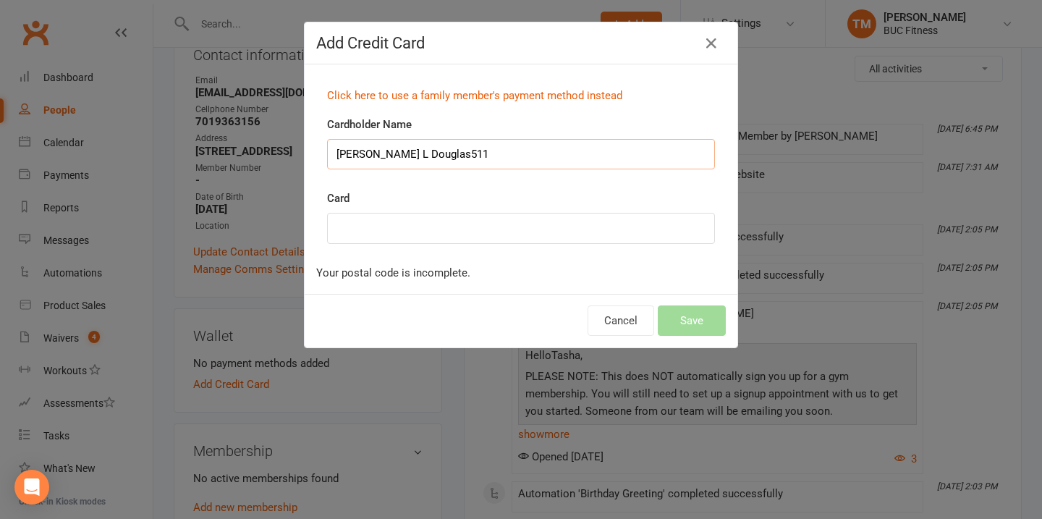
type input "[PERSON_NAME] L Douglas511"
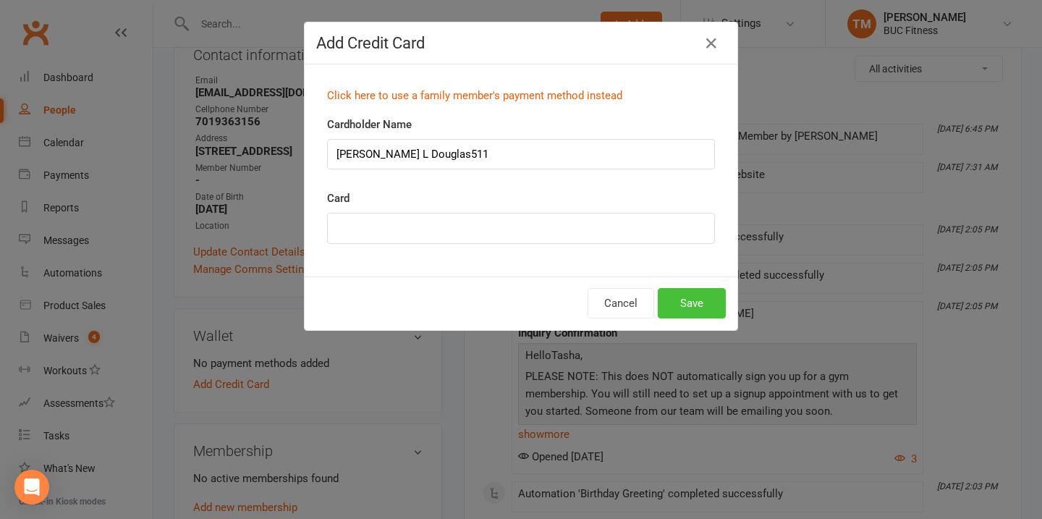
click at [713, 305] on button "Save" at bounding box center [692, 303] width 68 height 30
drag, startPoint x: 446, startPoint y: 152, endPoint x: 414, endPoint y: 154, distance: 31.9
click at [414, 154] on input "[PERSON_NAME] L Douglas511" at bounding box center [521, 154] width 388 height 30
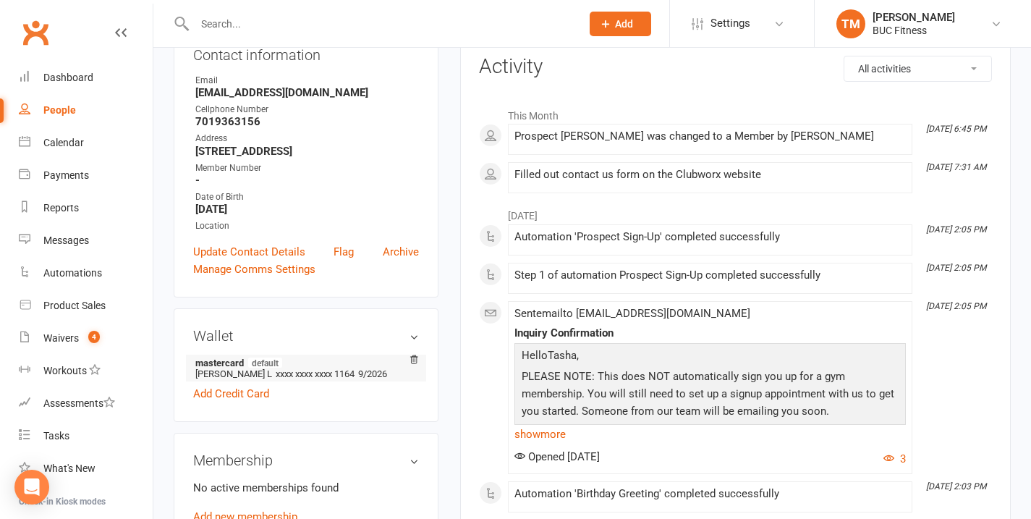
click at [305, 367] on strong "mastercard default" at bounding box center [303, 363] width 216 height 12
click at [414, 341] on h3 "Wallet" at bounding box center [306, 336] width 226 height 16
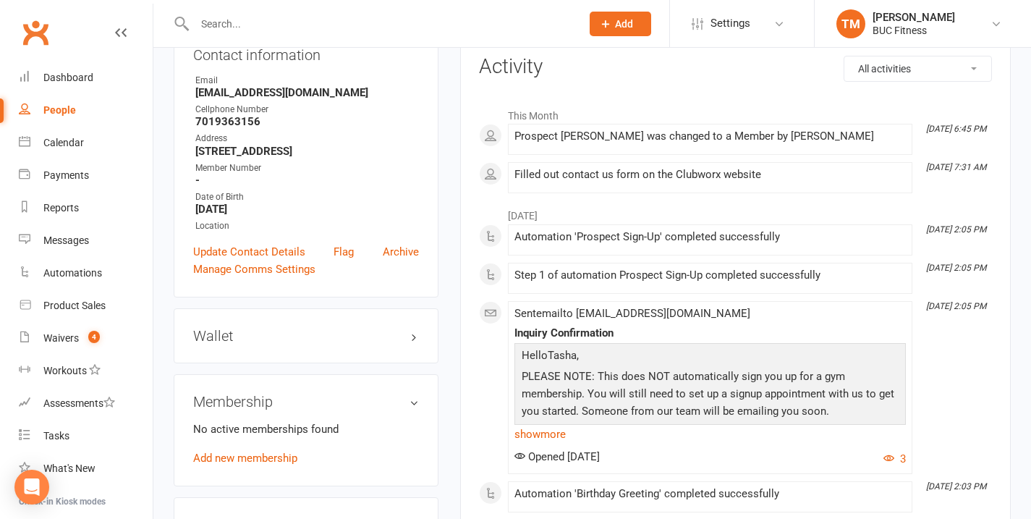
click at [247, 415] on div "Membership No active memberships found Add new membership" at bounding box center [306, 430] width 265 height 112
click at [412, 329] on h3 "Wallet" at bounding box center [306, 336] width 226 height 16
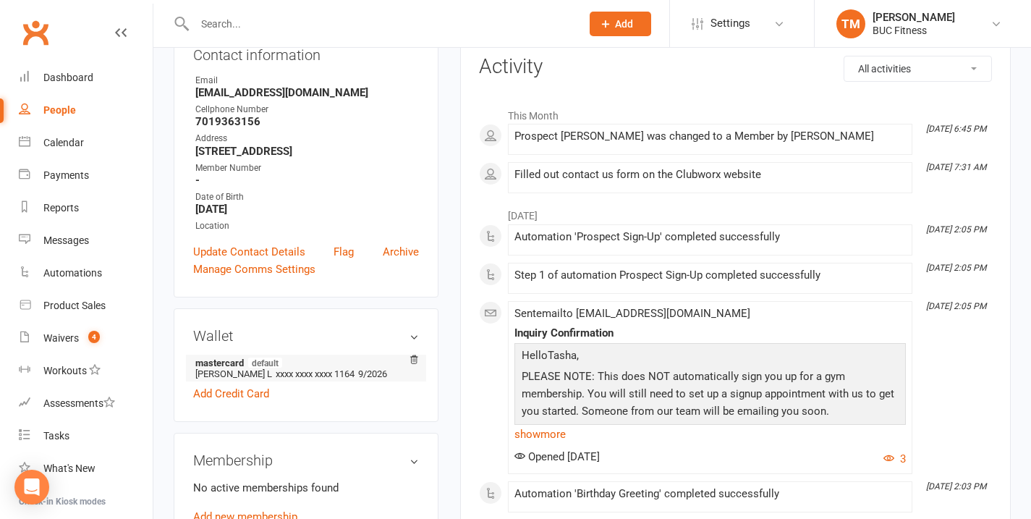
click at [273, 360] on span "default" at bounding box center [264, 363] width 35 height 12
click at [417, 359] on icon at bounding box center [414, 360] width 10 height 10
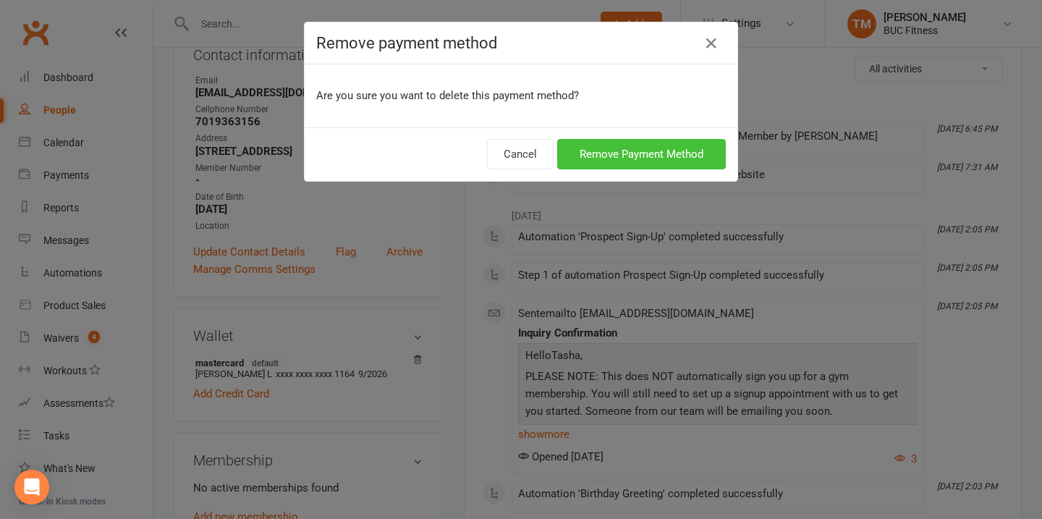
click at [627, 144] on button "Remove Payment Method" at bounding box center [641, 154] width 169 height 30
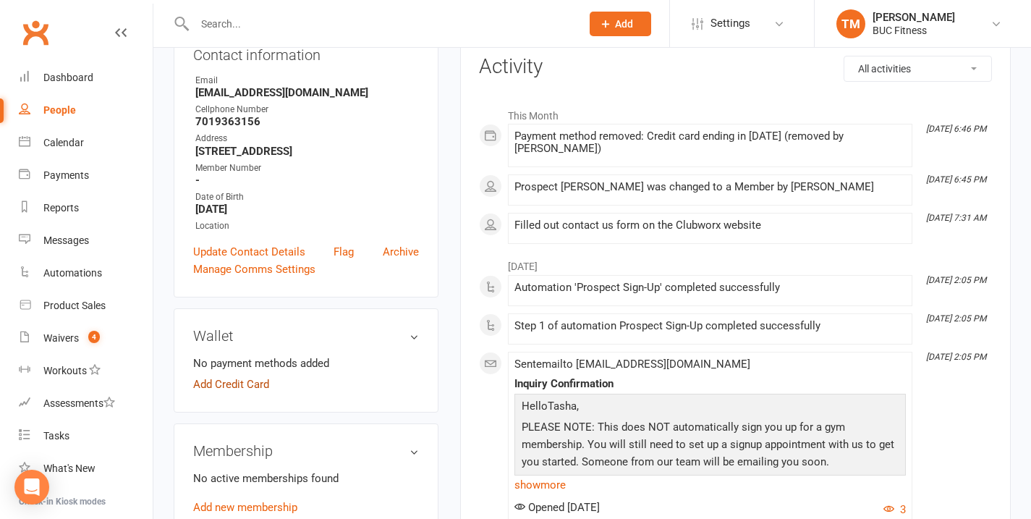
click at [237, 383] on link "Add Credit Card" at bounding box center [231, 383] width 76 height 17
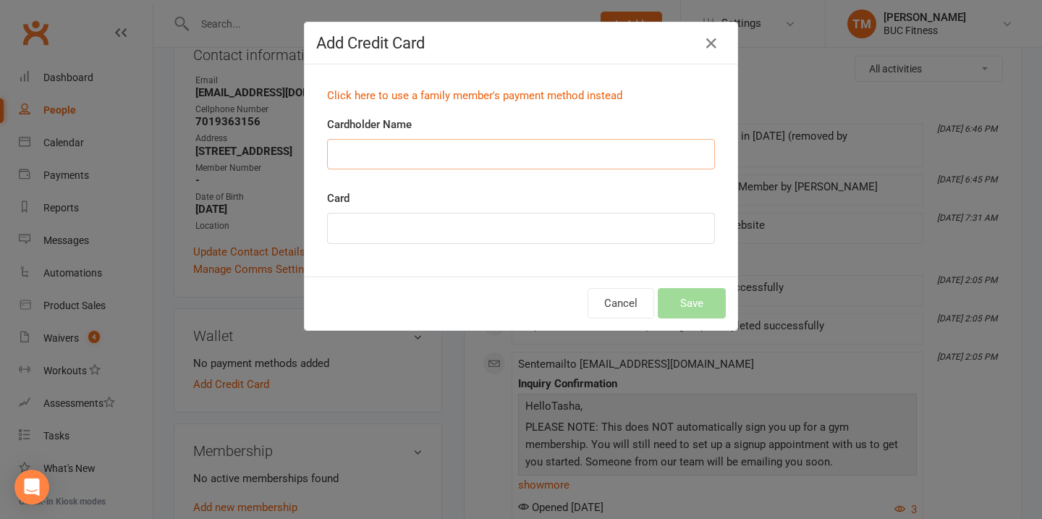
click at [398, 150] on input "Cardholder Name" at bounding box center [521, 154] width 388 height 30
type input "[PERSON_NAME]"
click at [676, 296] on button "Save" at bounding box center [692, 303] width 68 height 30
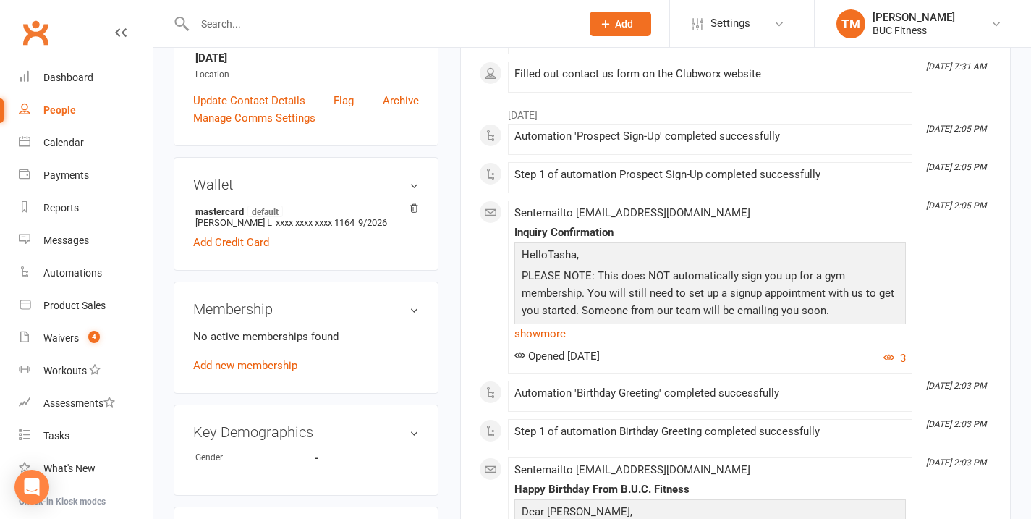
scroll to position [347, 0]
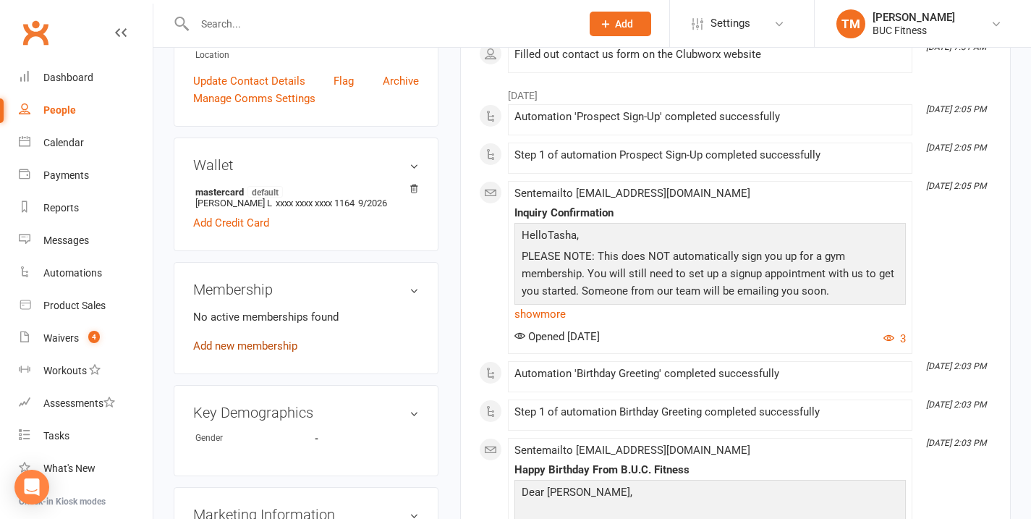
click at [266, 349] on link "Add new membership" at bounding box center [245, 345] width 104 height 13
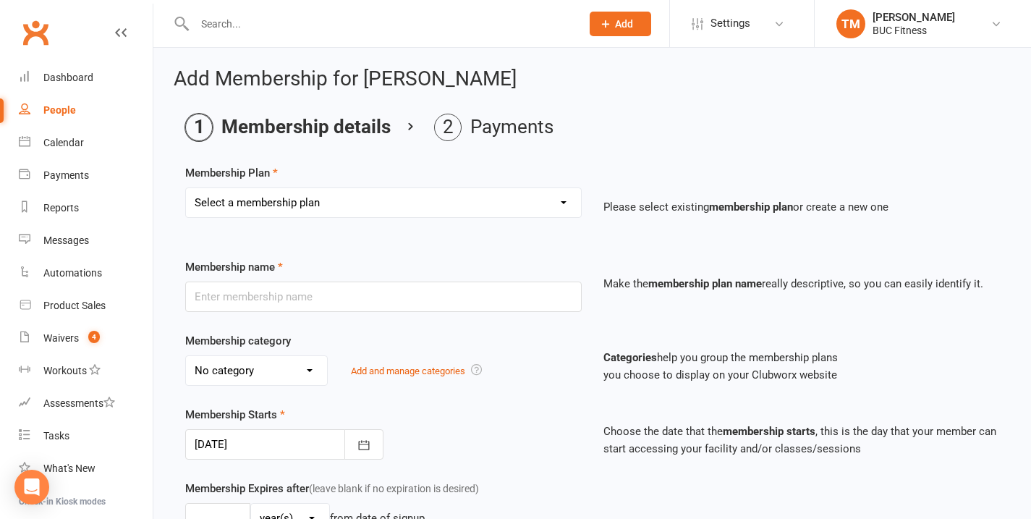
select select "9"
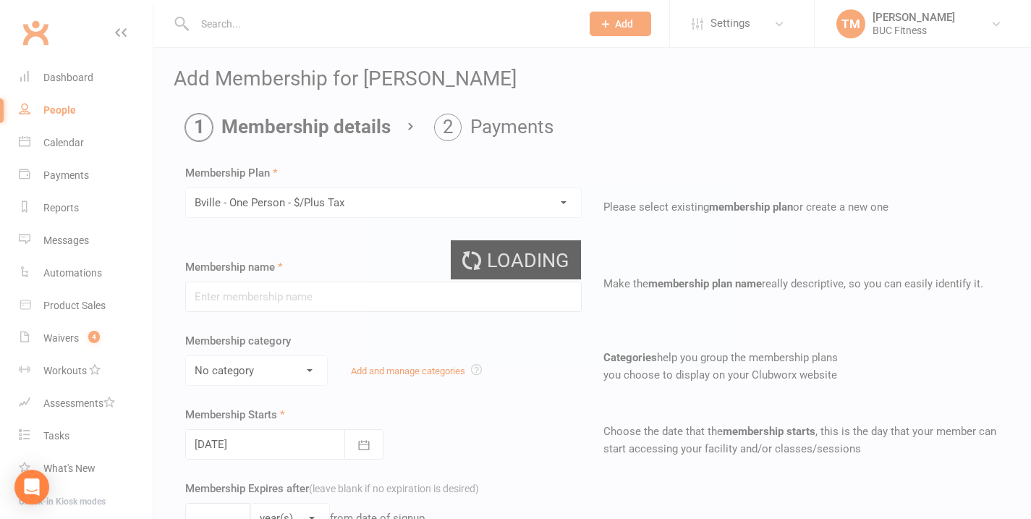
type input "Bville - One Person - $/Plus Tax"
select select "2"
type input "0"
select select "2"
type input "0"
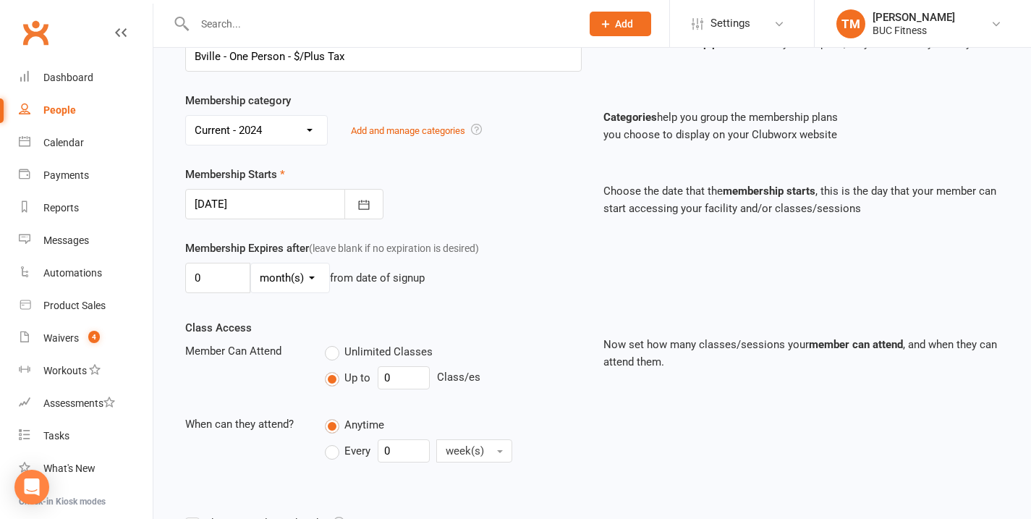
scroll to position [395, 0]
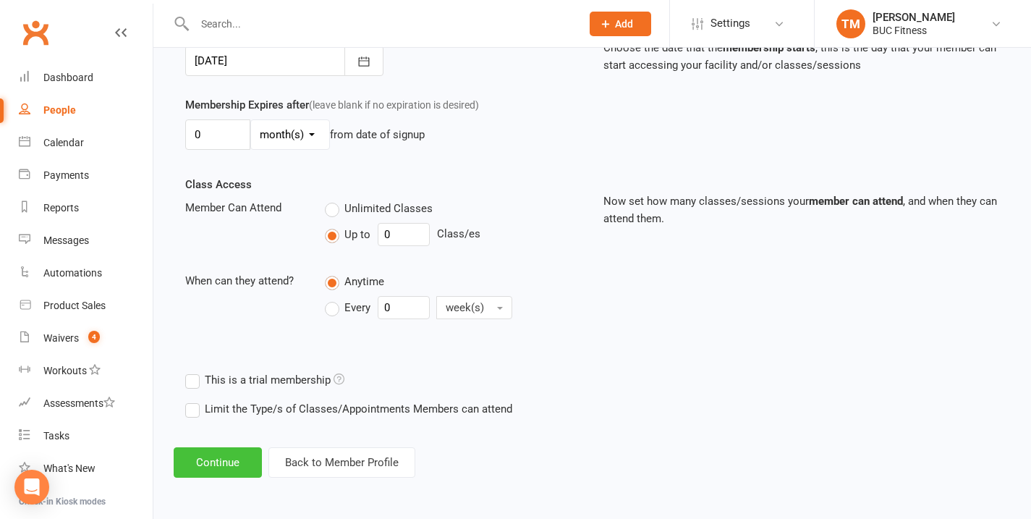
click at [225, 447] on button "Continue" at bounding box center [218, 462] width 88 height 30
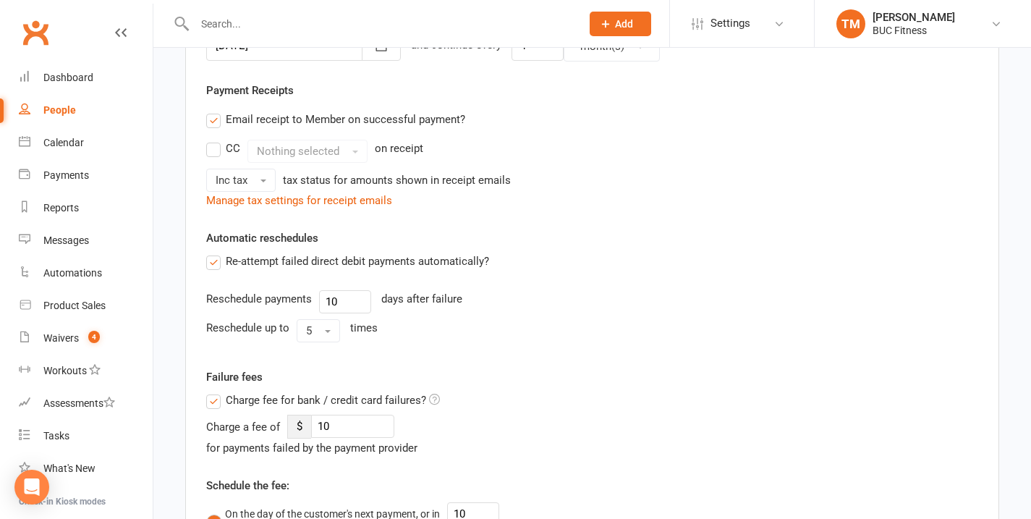
scroll to position [0, 0]
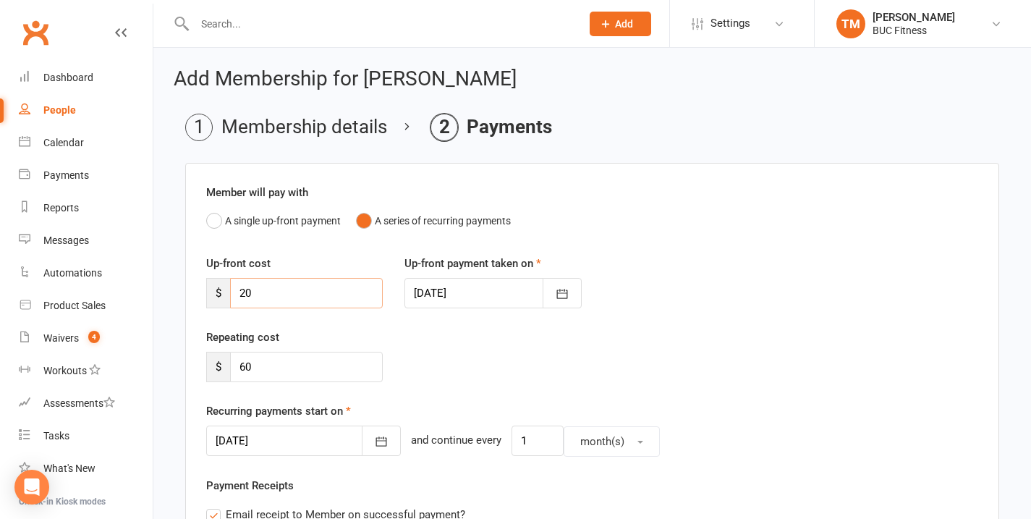
click at [256, 286] on input "20" at bounding box center [306, 293] width 153 height 30
drag, startPoint x: 257, startPoint y: 288, endPoint x: 242, endPoint y: 300, distance: 19.5
click at [242, 300] on input "20" at bounding box center [306, 293] width 153 height 30
drag, startPoint x: 257, startPoint y: 289, endPoint x: 233, endPoint y: 299, distance: 25.7
click at [233, 299] on input "20" at bounding box center [306, 293] width 153 height 30
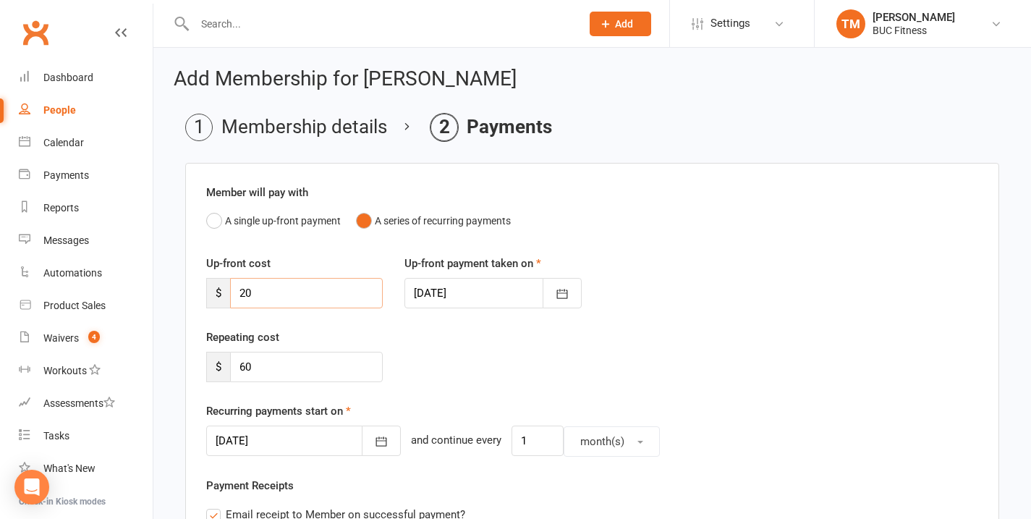
drag, startPoint x: 250, startPoint y: 292, endPoint x: 242, endPoint y: 297, distance: 9.3
click at [242, 297] on input "20" at bounding box center [306, 293] width 153 height 30
type input "0"
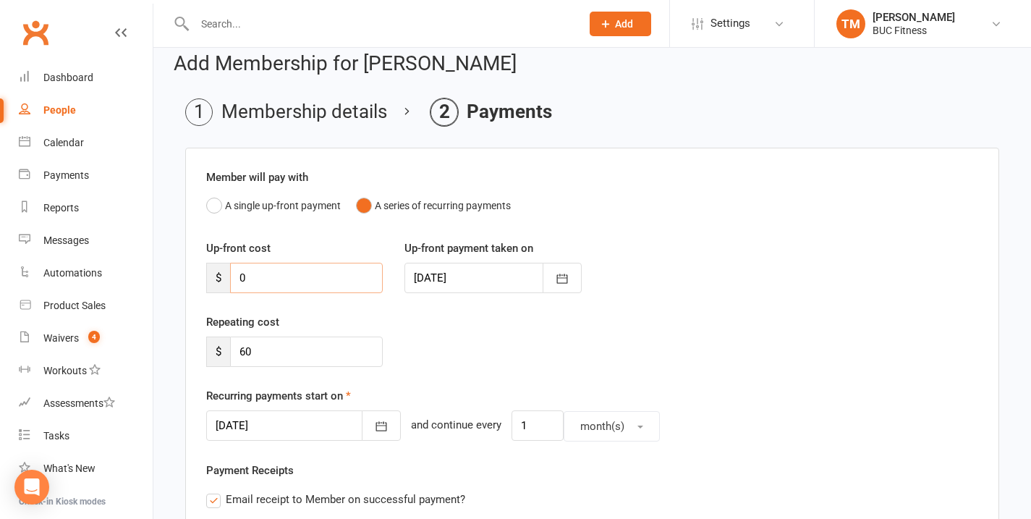
scroll to position [35, 0]
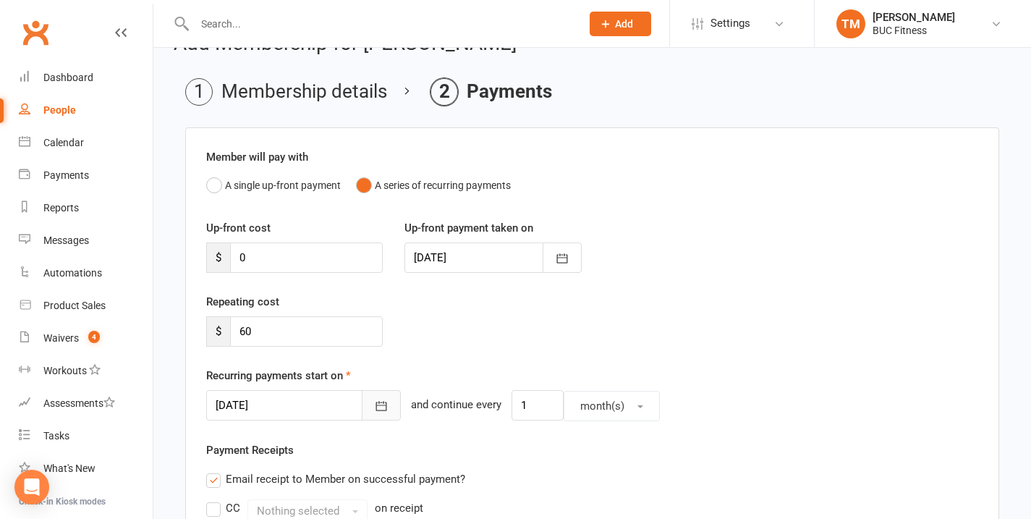
click at [376, 409] on icon "button" at bounding box center [381, 406] width 11 height 9
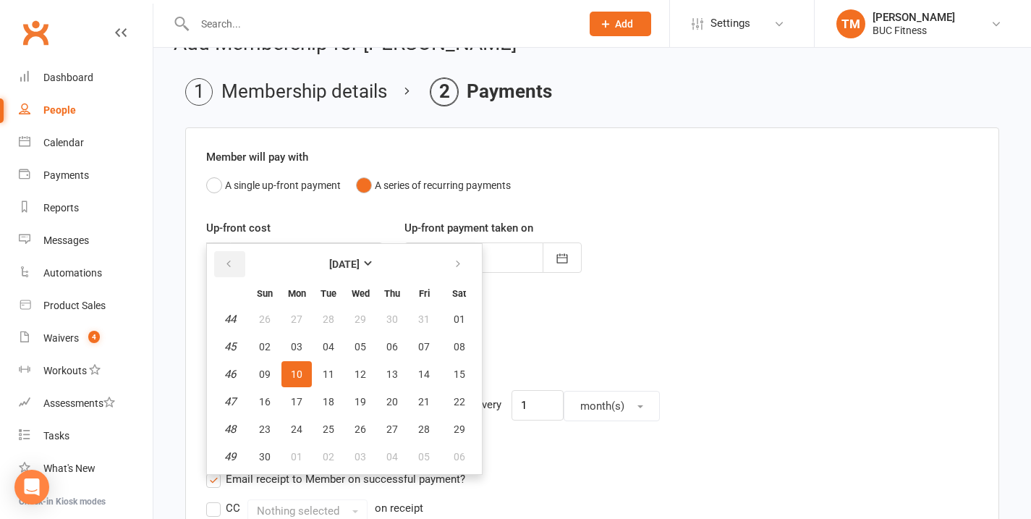
click at [221, 258] on button "button" at bounding box center [229, 264] width 31 height 26
click at [268, 373] on span "12" at bounding box center [265, 374] width 12 height 12
type input "[DATE]"
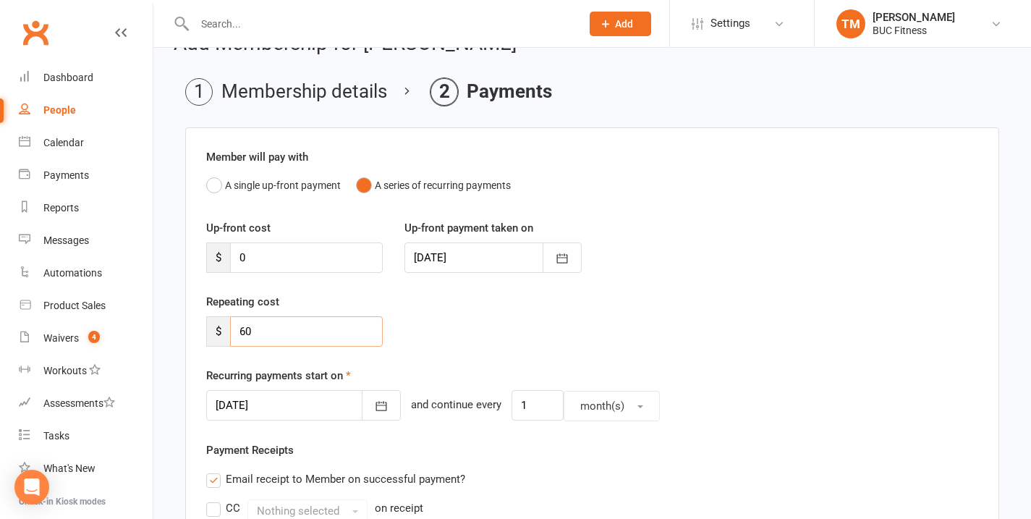
drag, startPoint x: 252, startPoint y: 339, endPoint x: 240, endPoint y: 325, distance: 19.0
click at [240, 325] on input "60" at bounding box center [306, 331] width 153 height 30
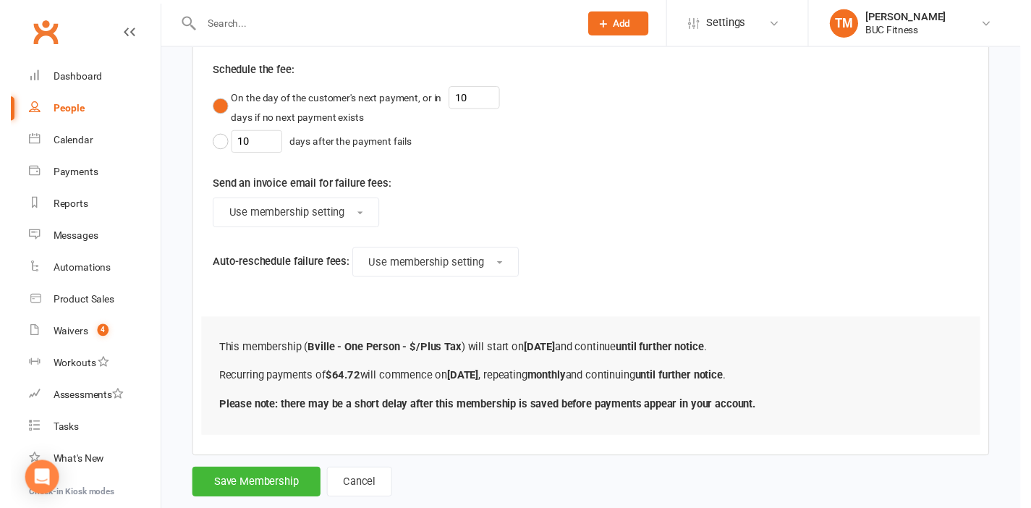
scroll to position [852, 0]
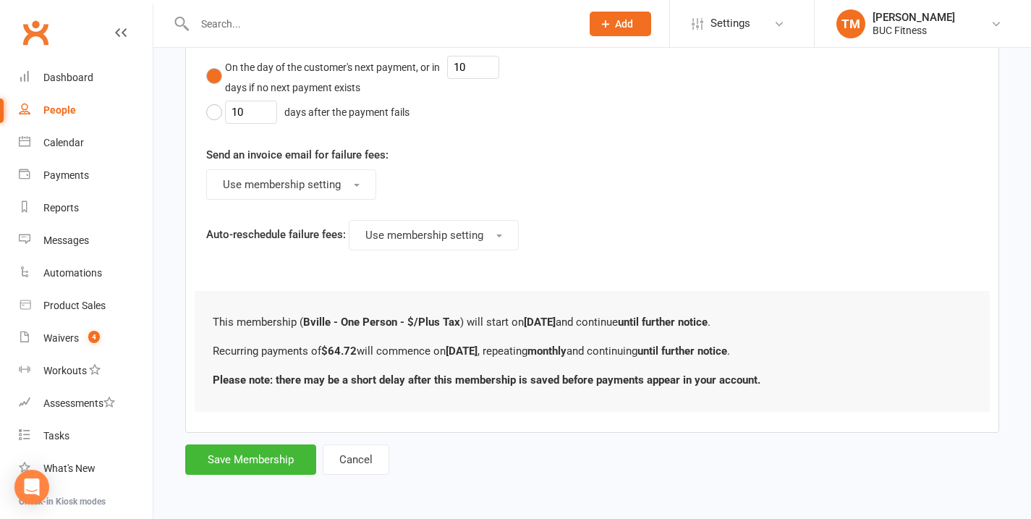
type input "64.72"
click at [245, 456] on button "Save Membership" at bounding box center [250, 459] width 131 height 30
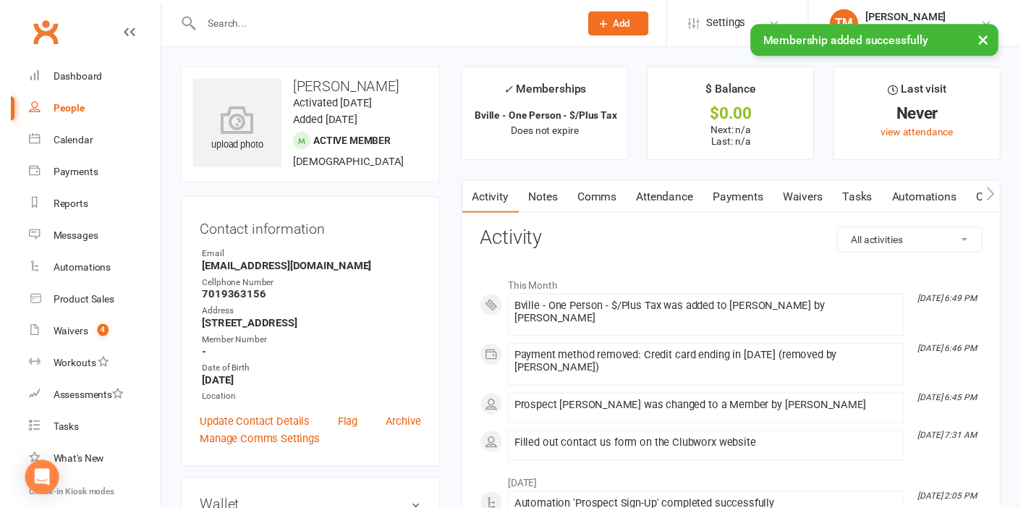
scroll to position [20, 0]
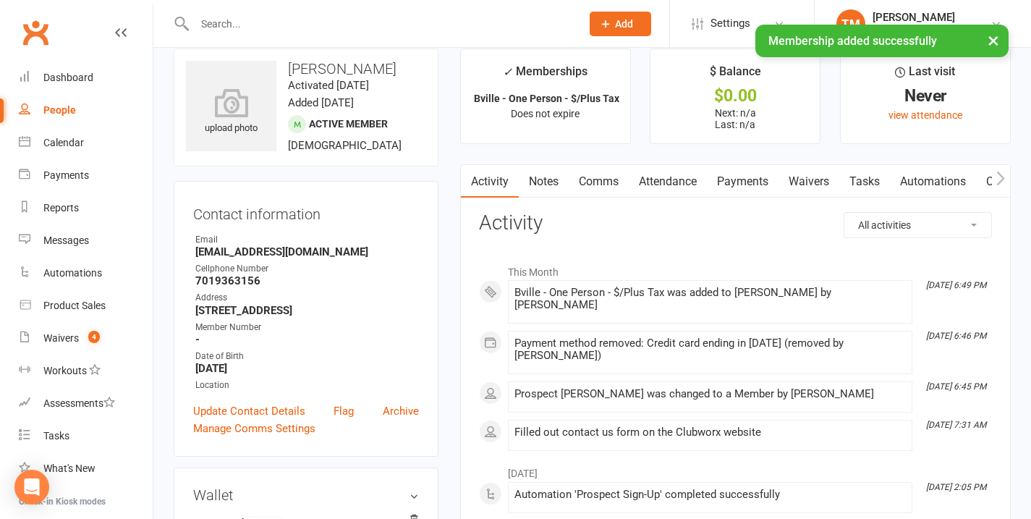
click at [549, 171] on link "Notes" at bounding box center [544, 181] width 50 height 33
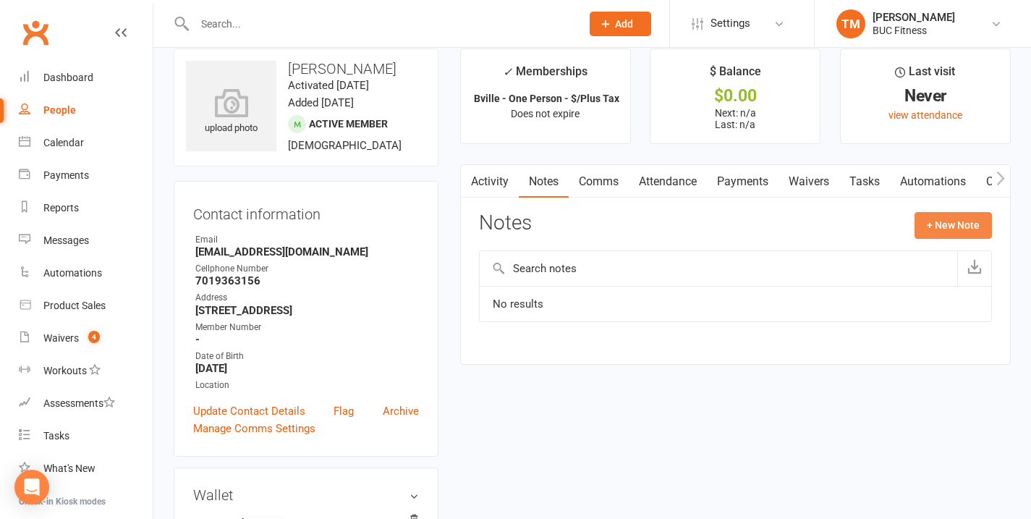
click at [938, 227] on button "+ New Note" at bounding box center [952, 225] width 77 height 26
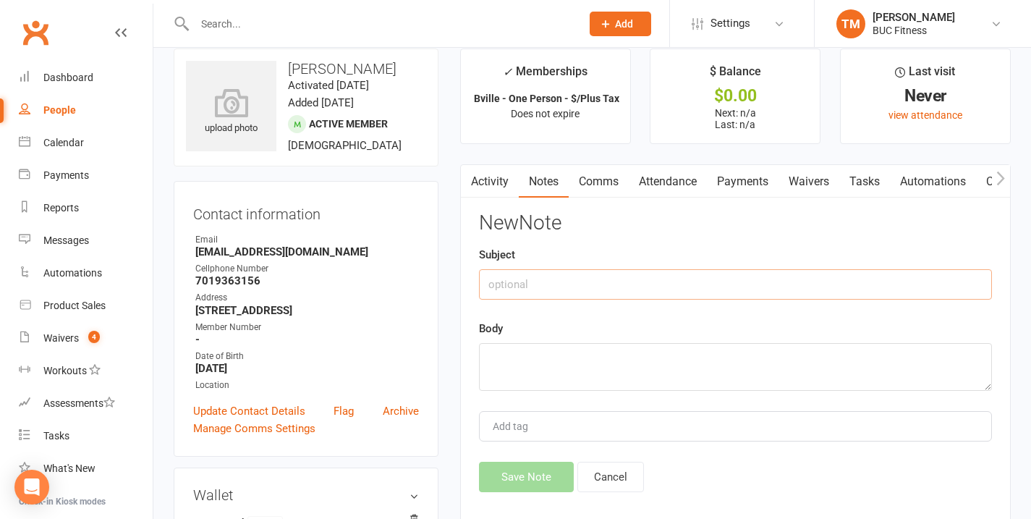
paste input "Barnesville Mailer - Free Enrollment applied"
type input "Barnesville Mailer - Free Enrollment applied"
click at [540, 345] on textarea at bounding box center [735, 367] width 513 height 48
paste textarea "Barnesville Mailer - Free Enrollment applied"
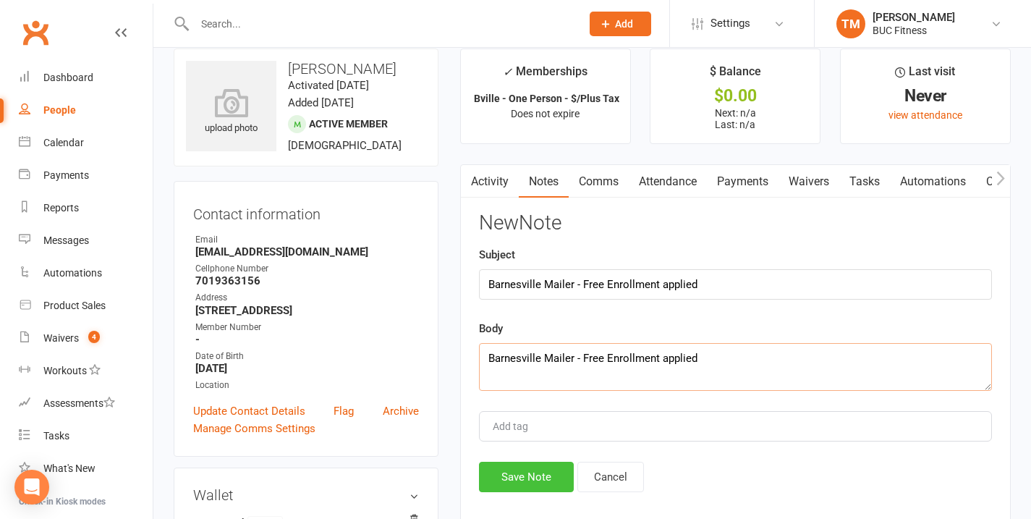
type textarea "Barnesville Mailer - Free Enrollment applied"
drag, startPoint x: 538, startPoint y: 470, endPoint x: 742, endPoint y: 487, distance: 204.0
click at [538, 470] on button "Save Note" at bounding box center [526, 477] width 95 height 30
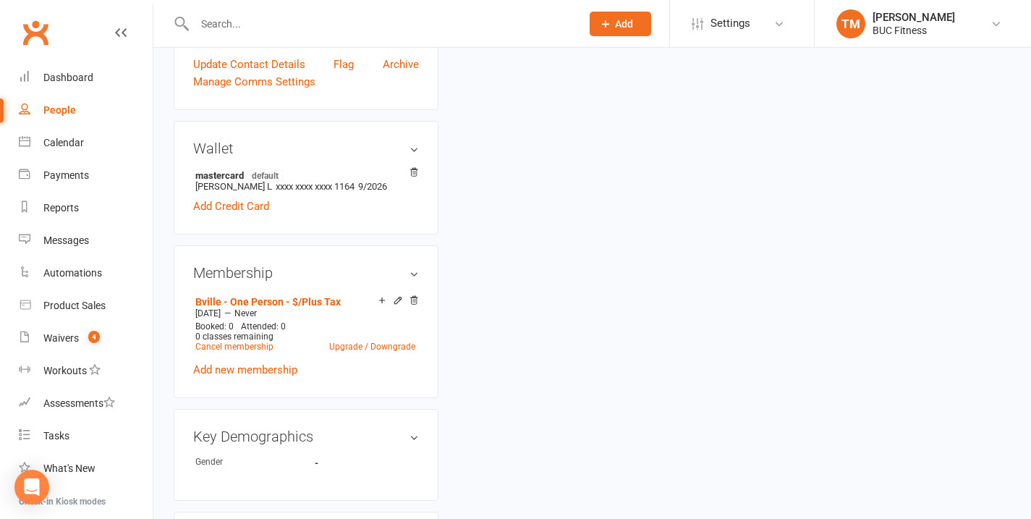
scroll to position [503, 0]
